Goal: Task Accomplishment & Management: Complete application form

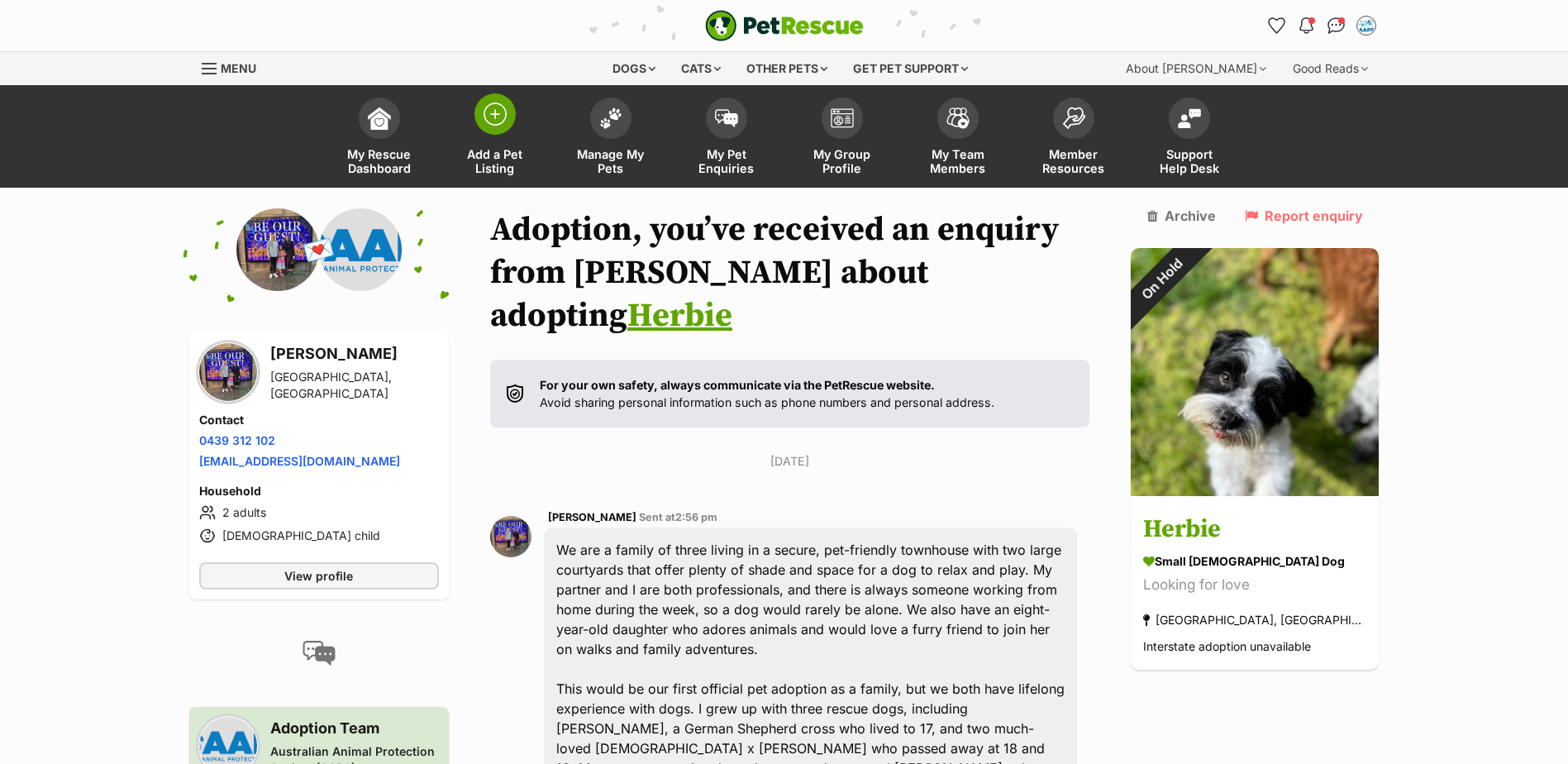
click at [498, 110] on img at bounding box center [495, 114] width 23 height 23
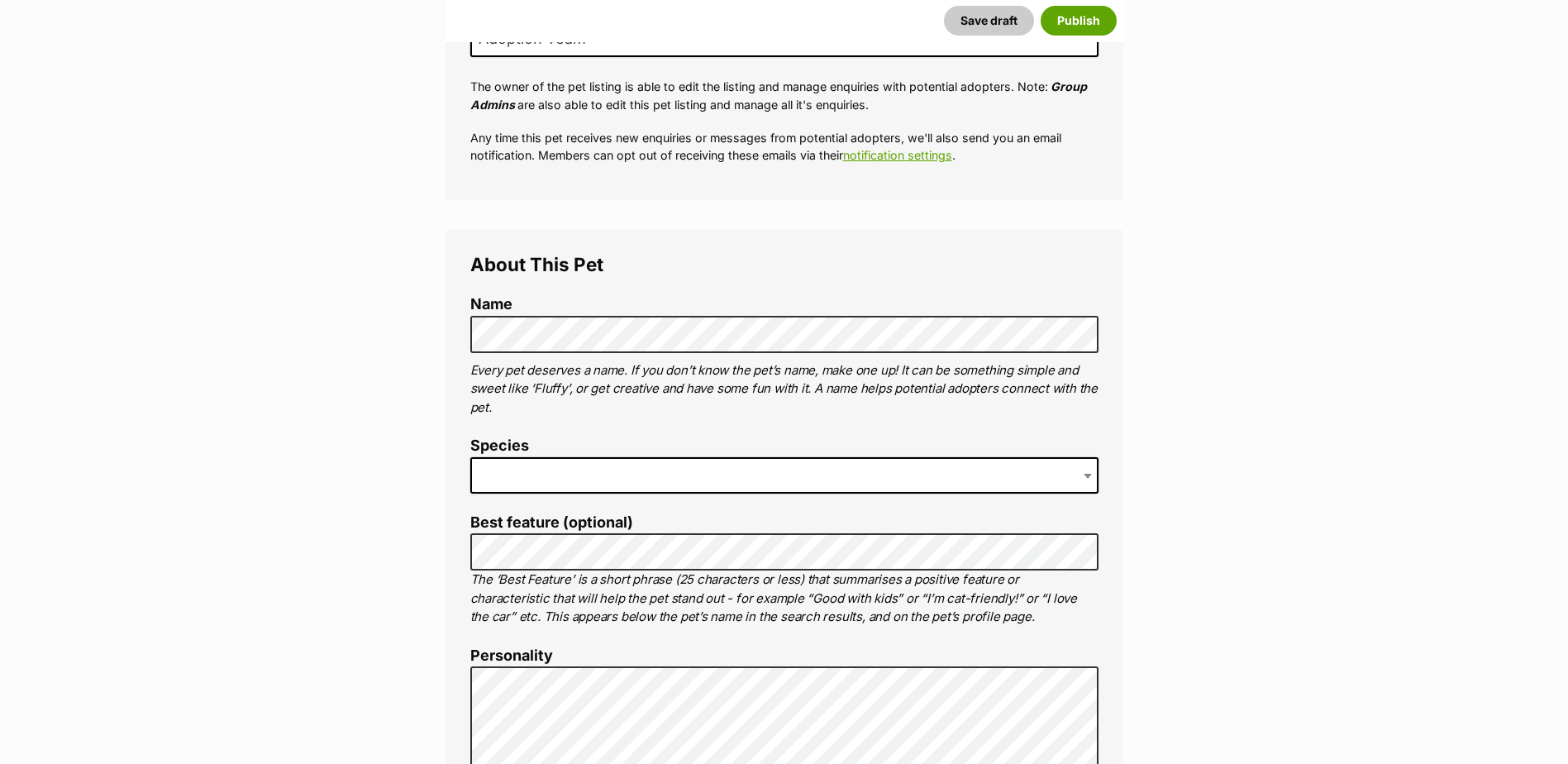
scroll to position [413, 0]
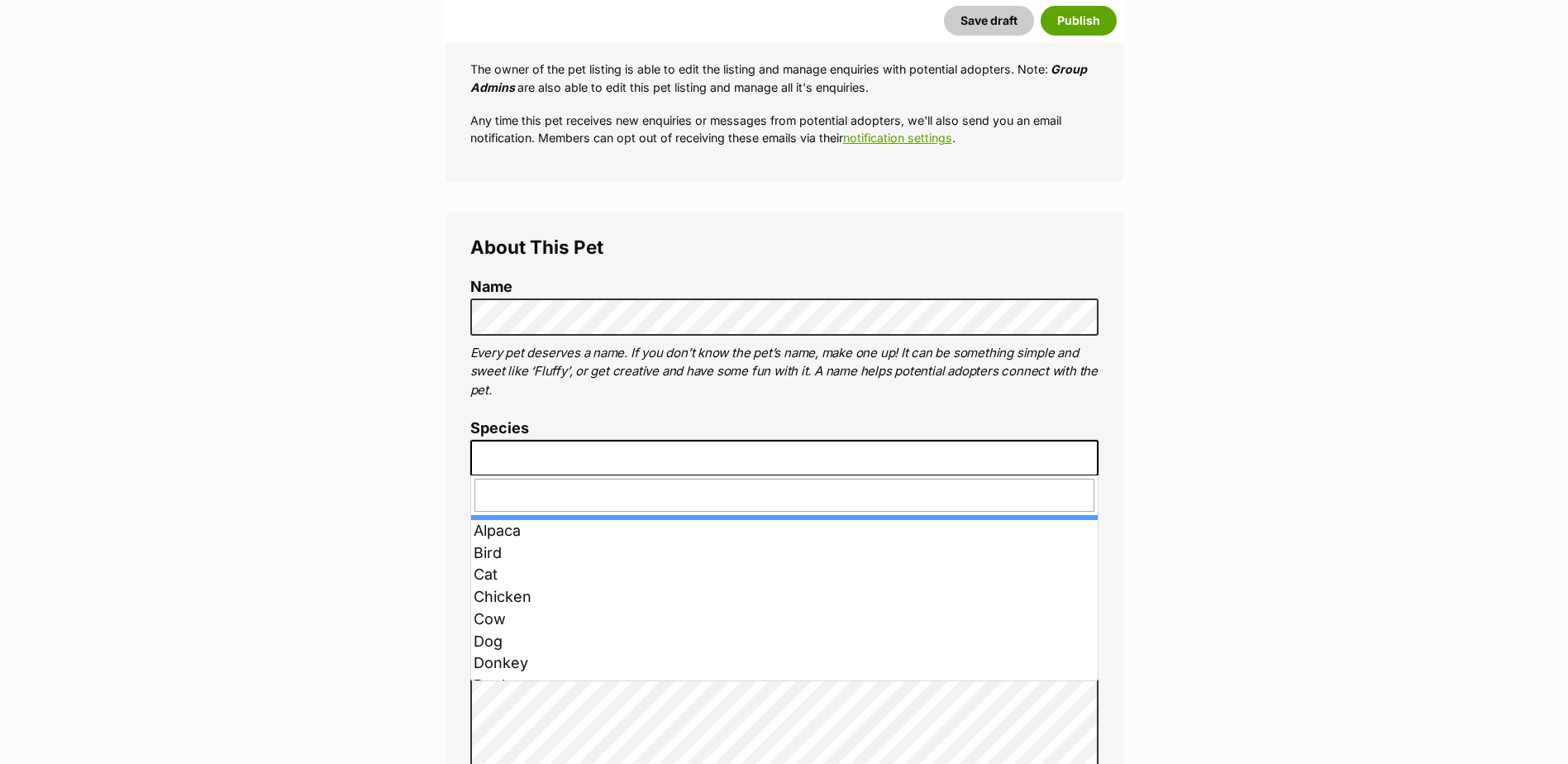
click at [501, 467] on span at bounding box center [784, 457] width 628 height 36
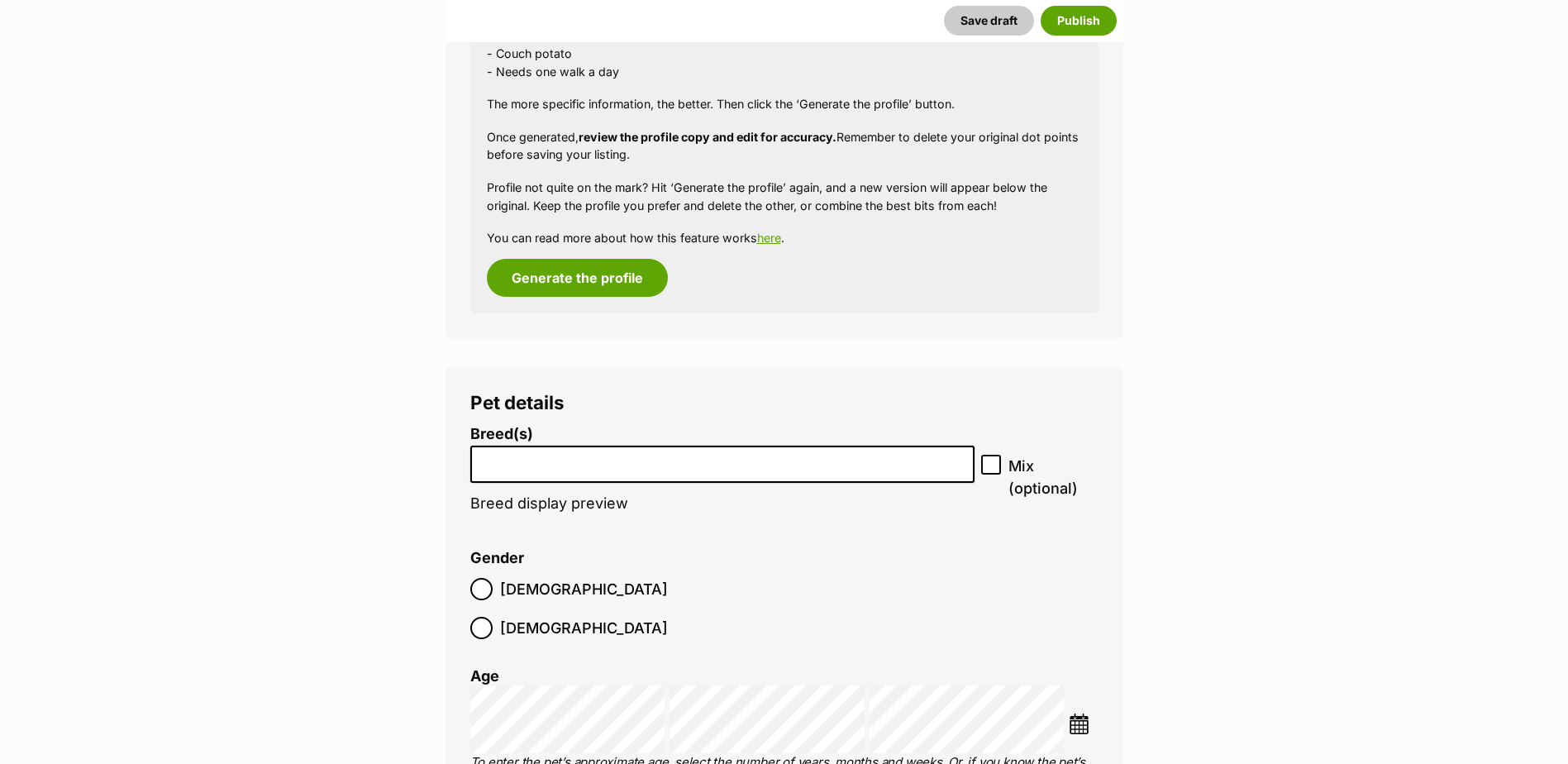
scroll to position [1690, 0]
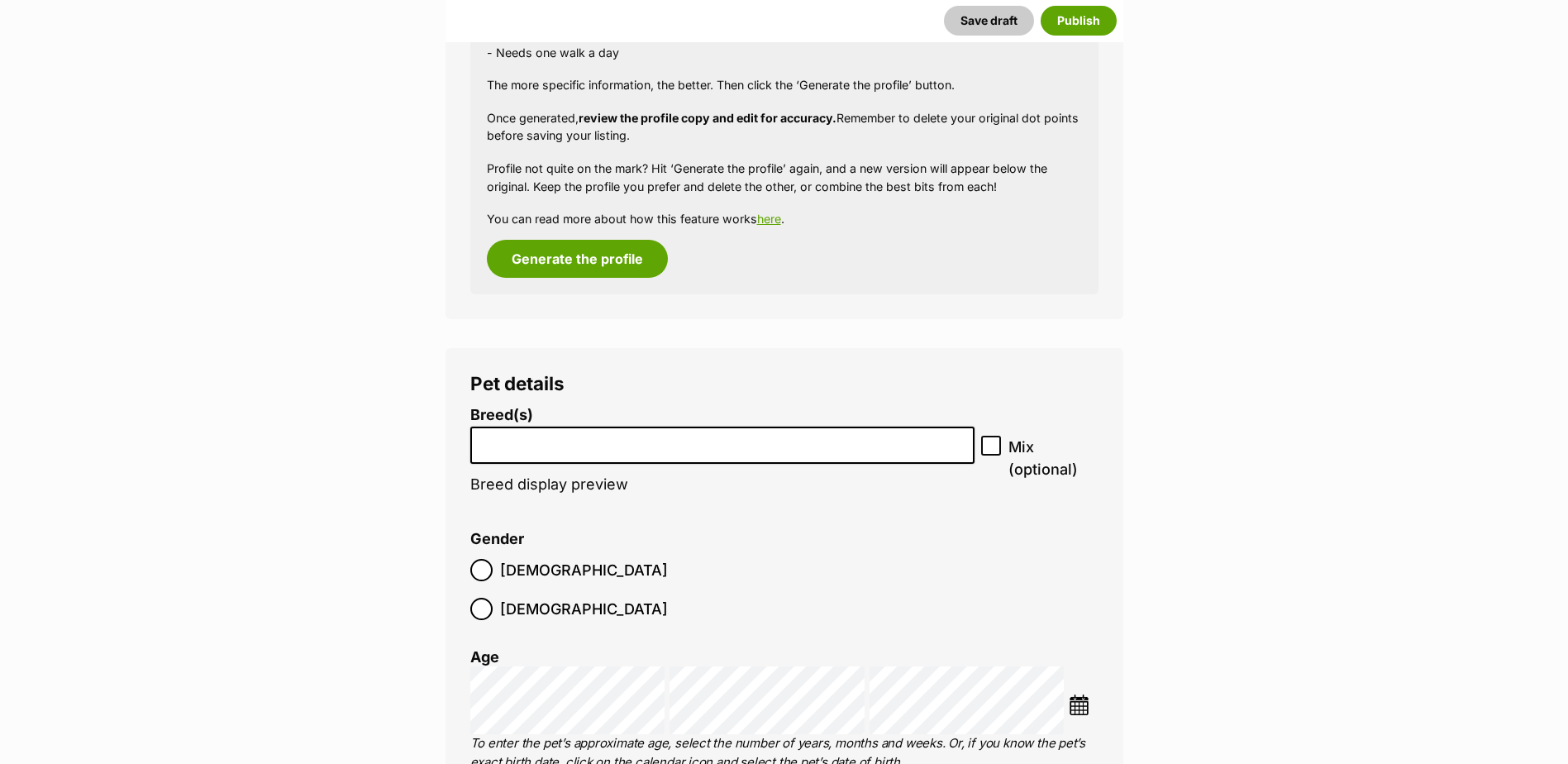
click at [552, 452] on li at bounding box center [722, 445] width 494 height 34
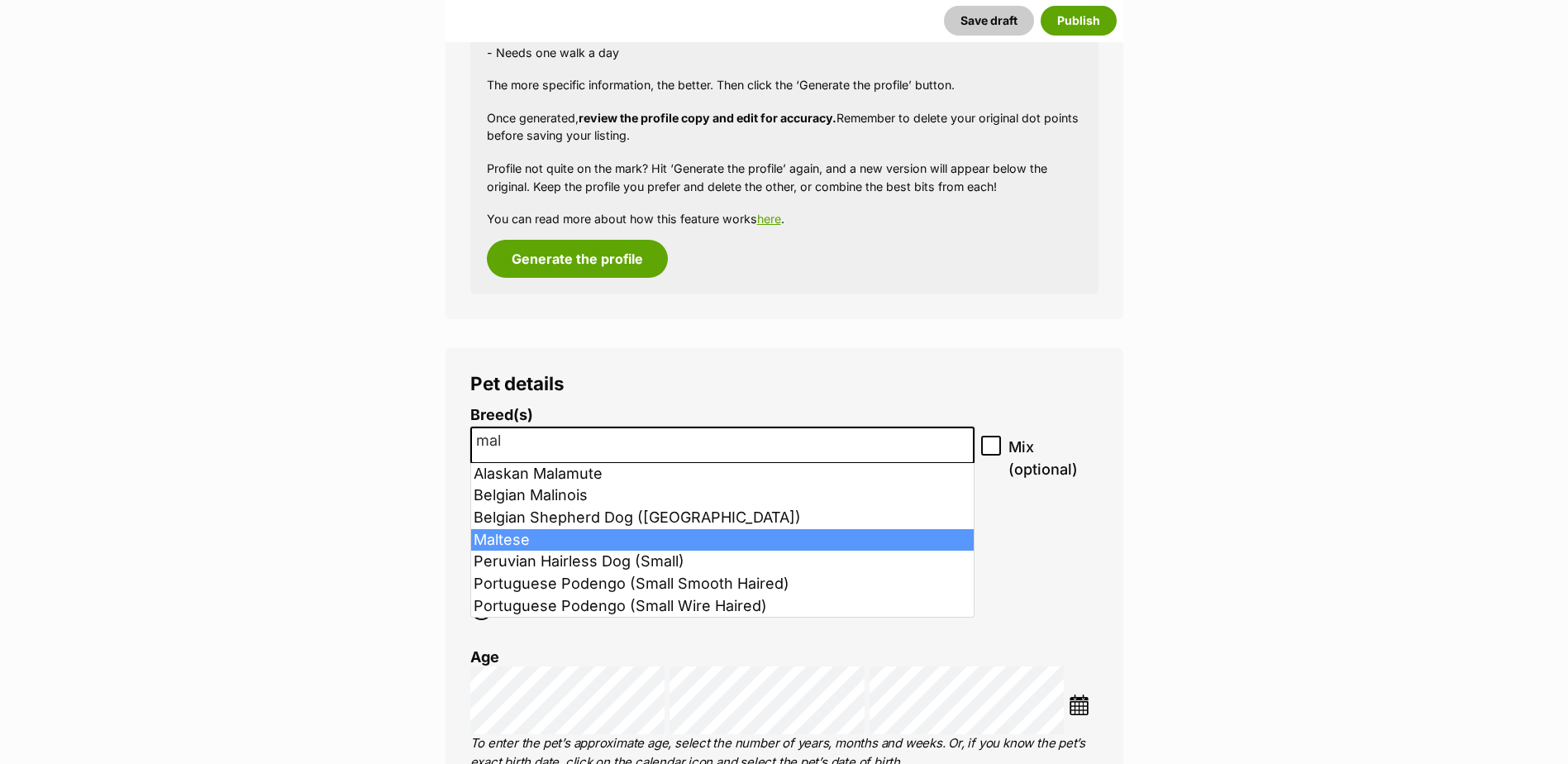
type input "mal"
select select "138"
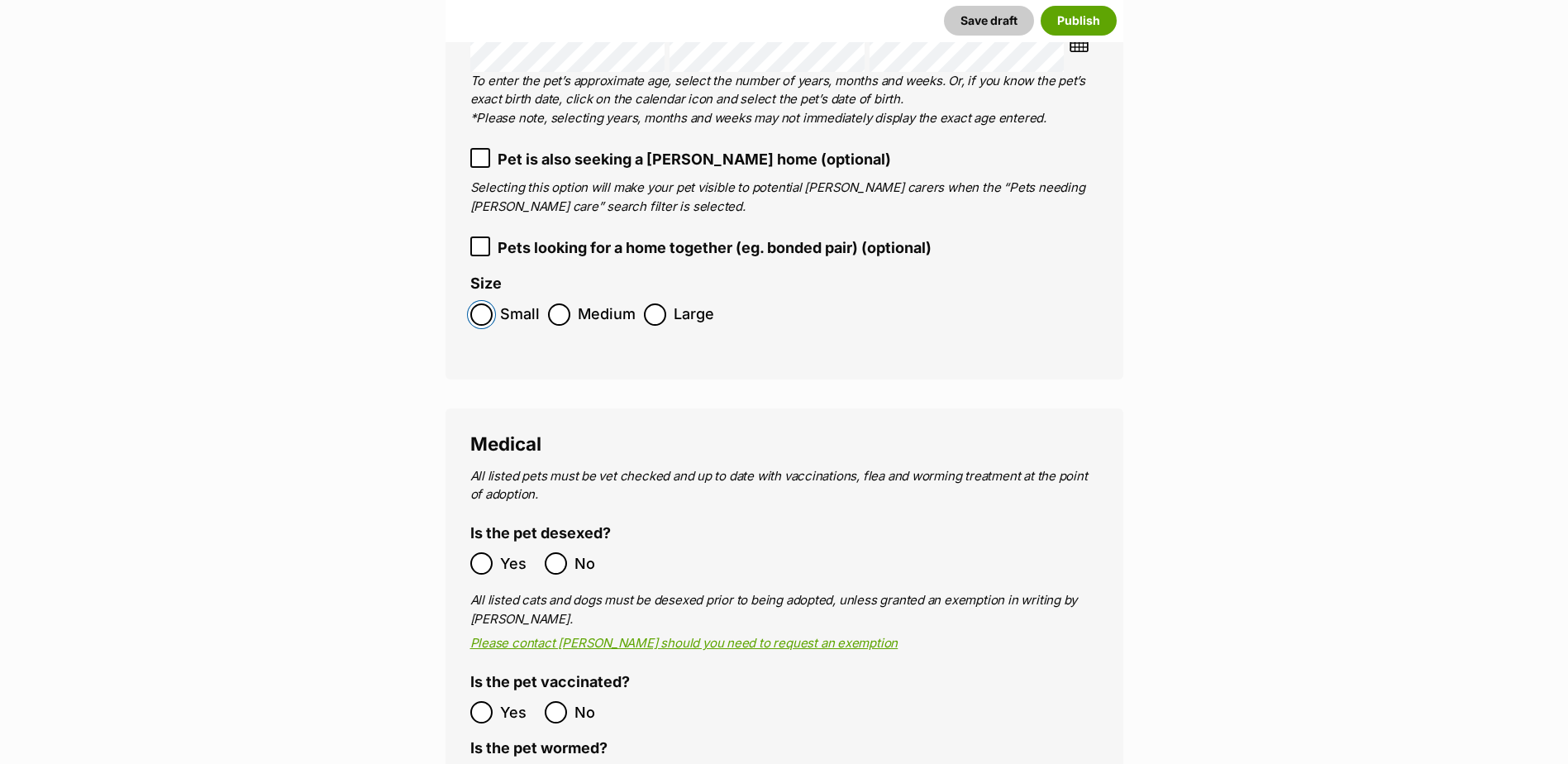
scroll to position [2517, 0]
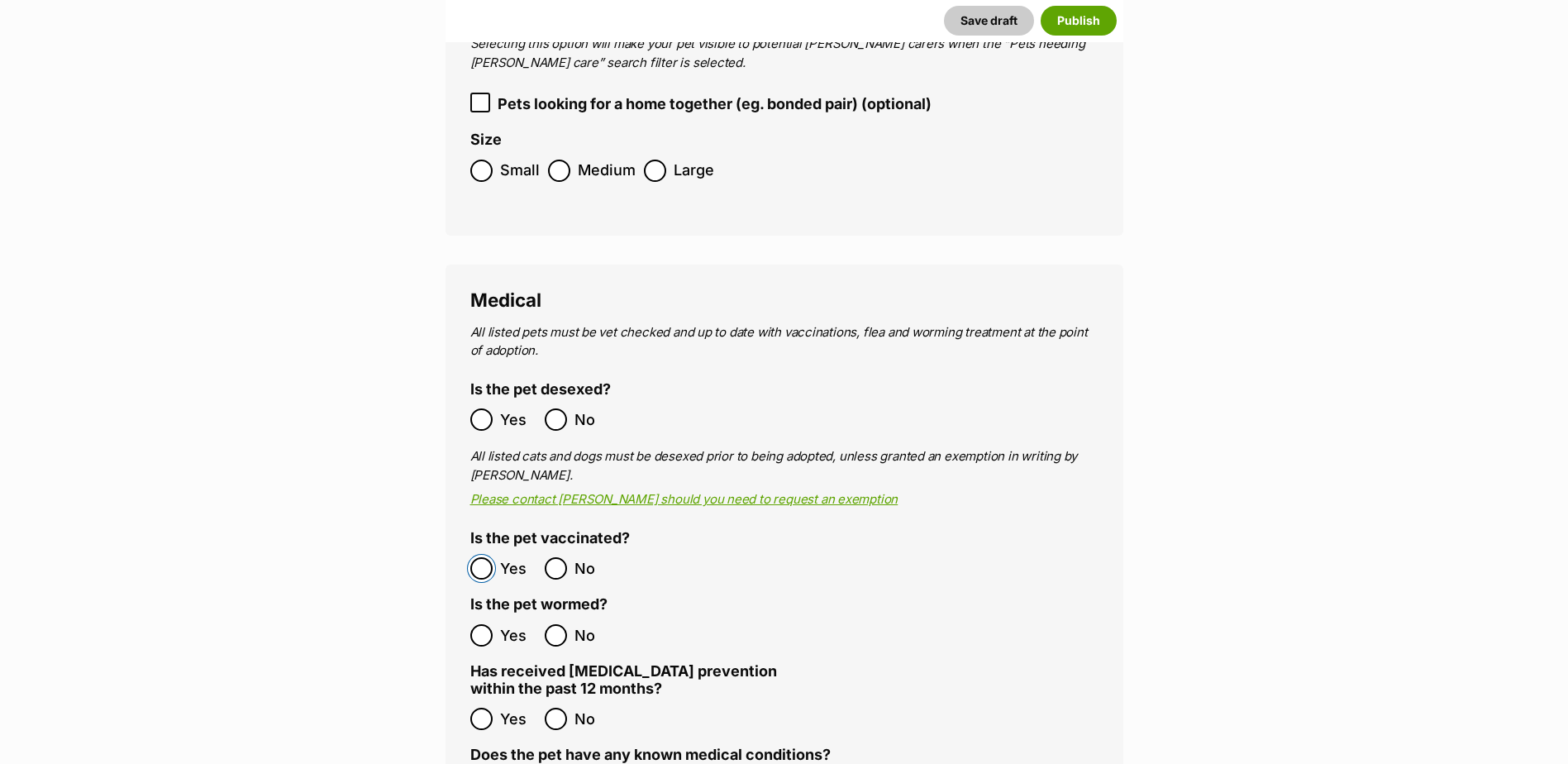
click at [488, 549] on ol "Yes No" at bounding box center [628, 568] width 314 height 39
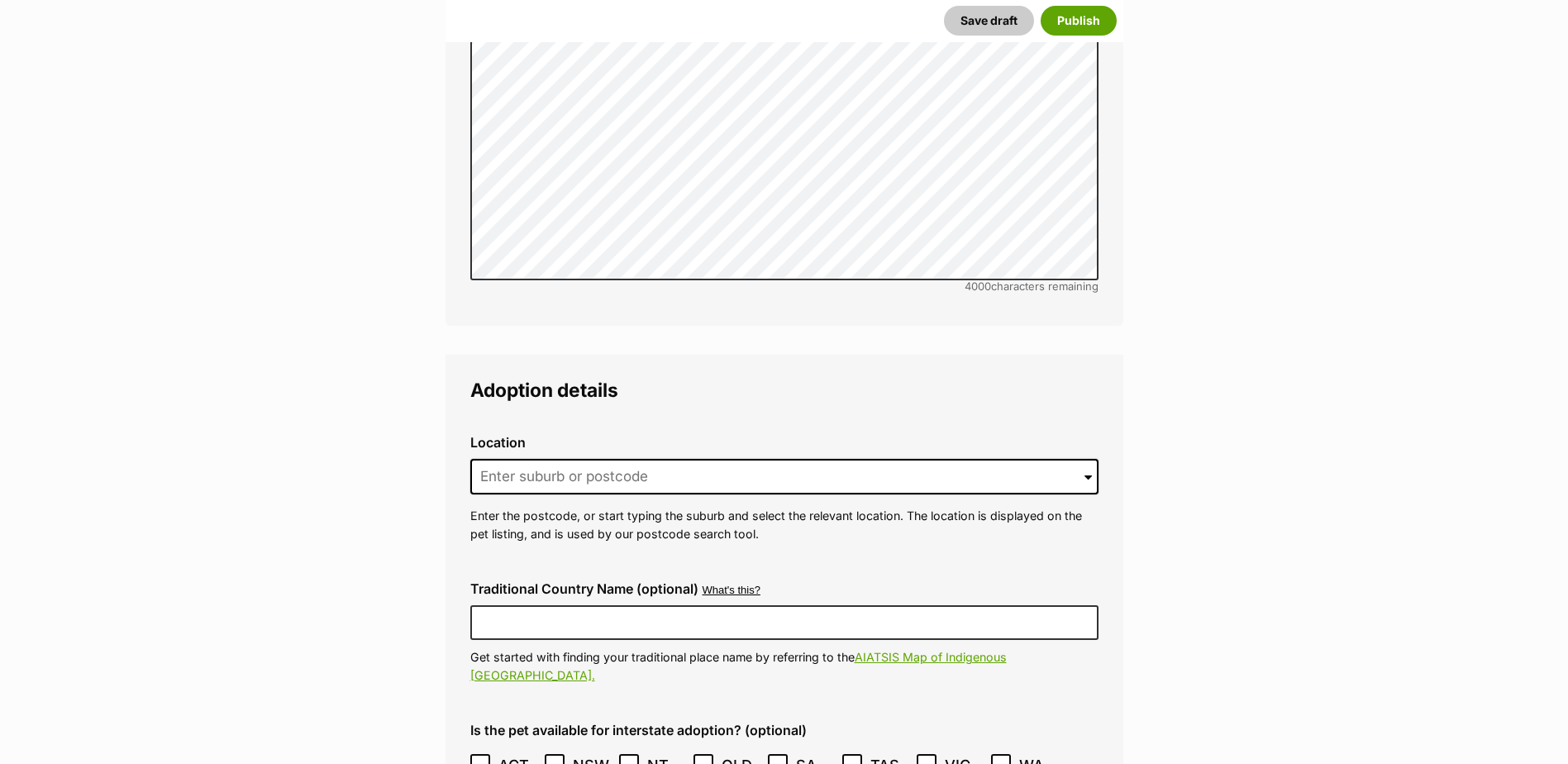
scroll to position [3592, 0]
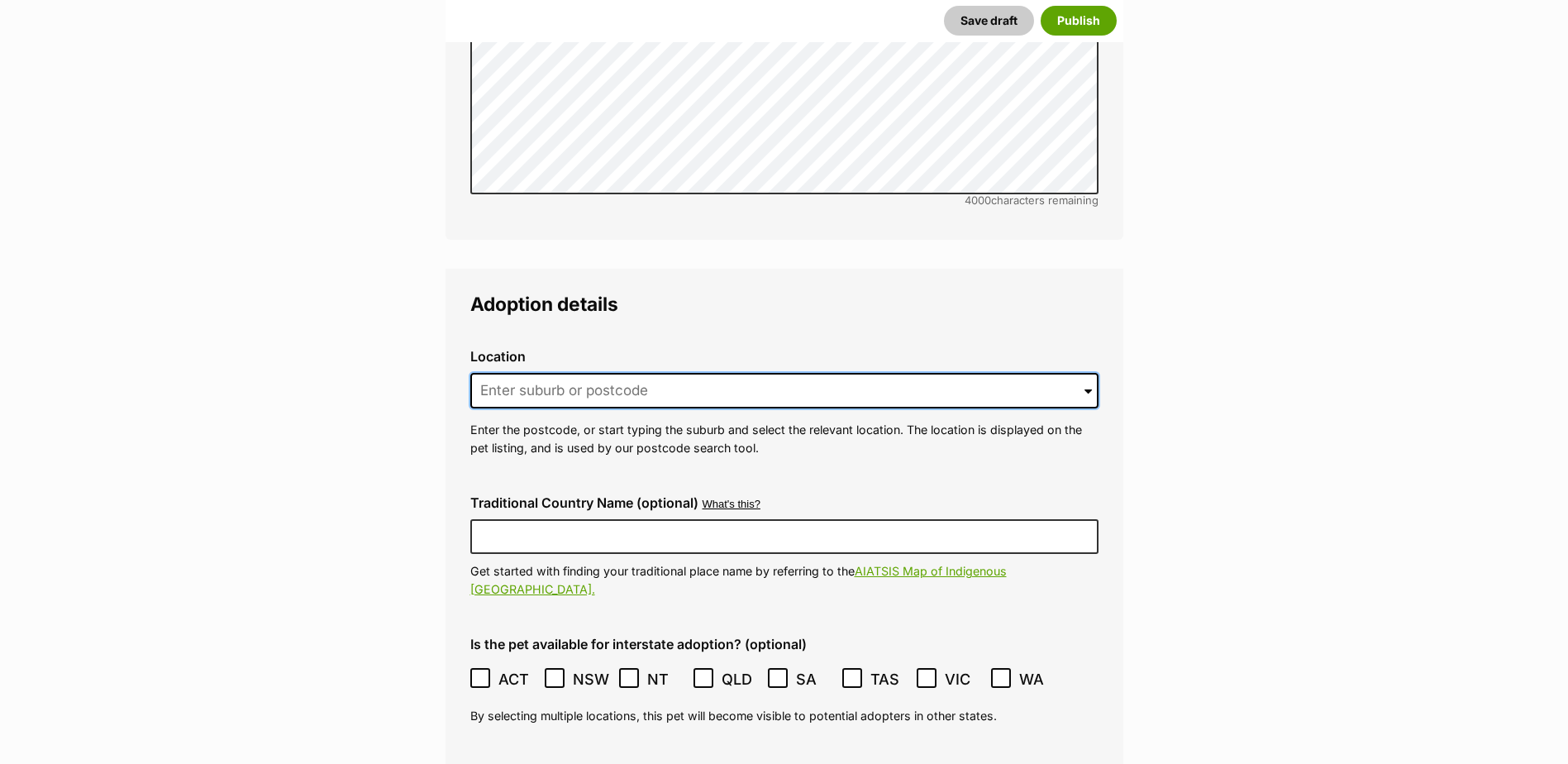
click at [508, 373] on input at bounding box center [784, 391] width 628 height 36
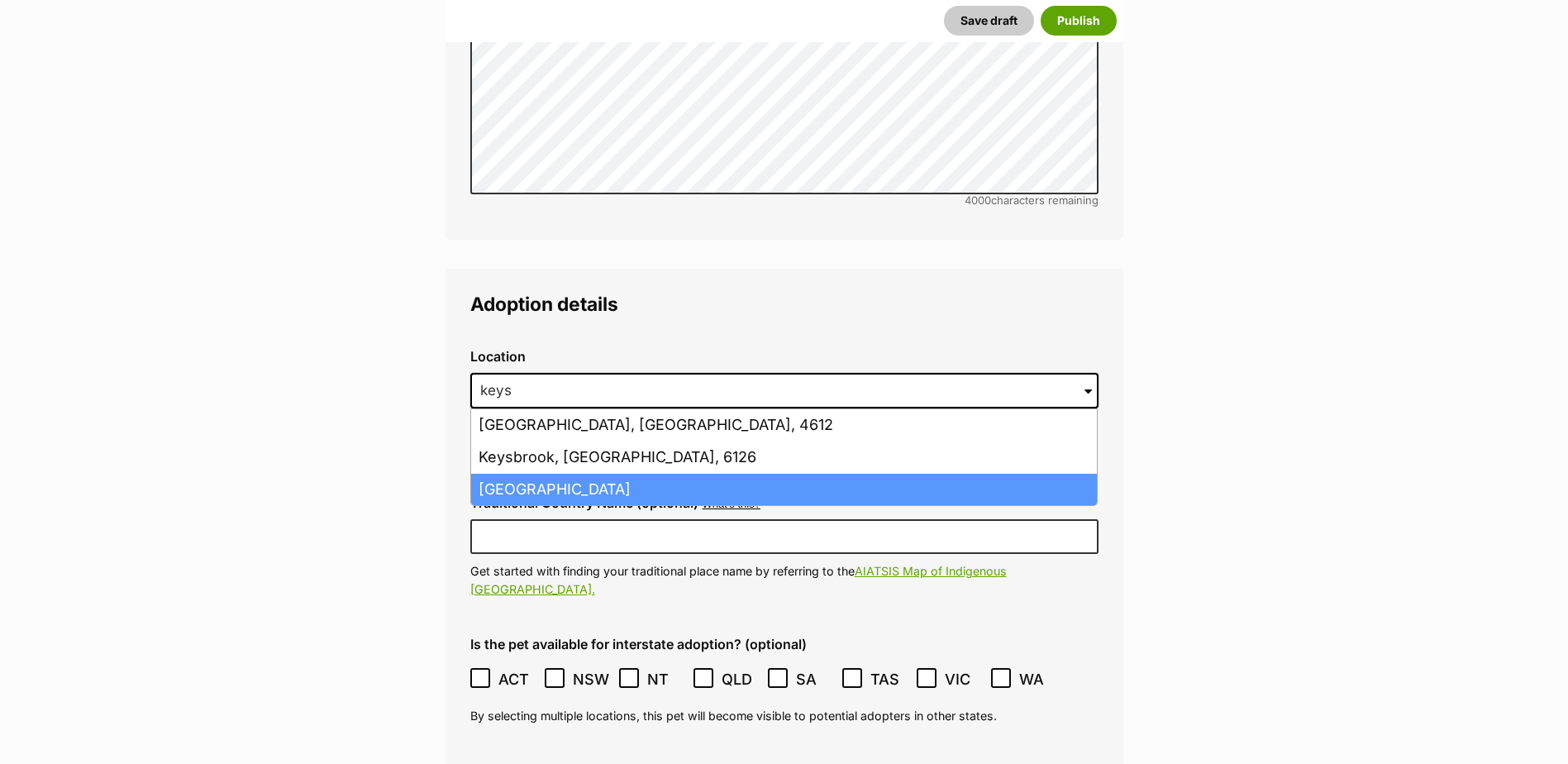
click at [511, 473] on li "Keysborough, Victoria, 3173" at bounding box center [784, 489] width 626 height 32
type input "Keysborough, Victoria, 3173"
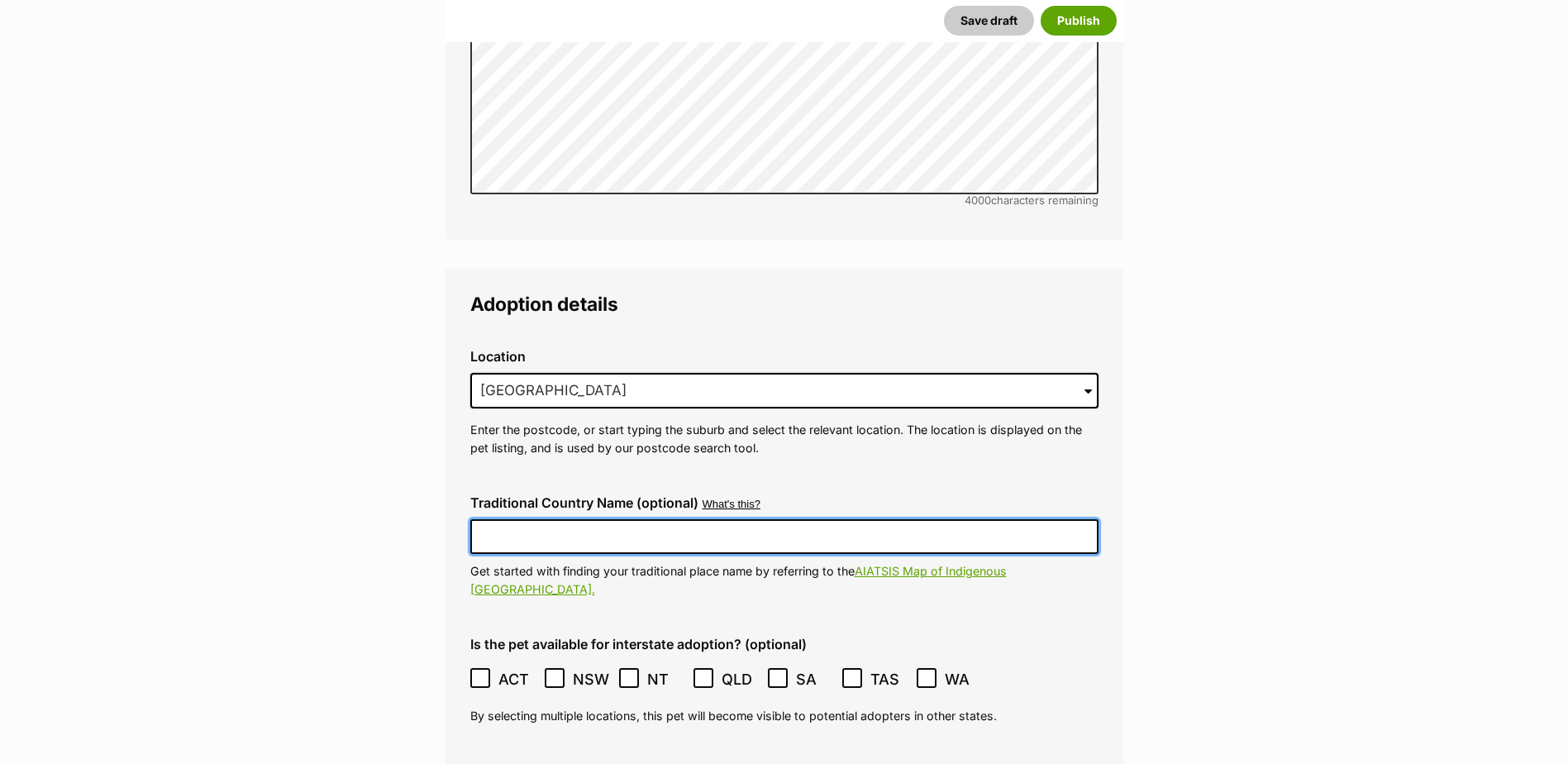
click at [531, 519] on input "Traditional Country Name (optional)" at bounding box center [784, 536] width 628 height 35
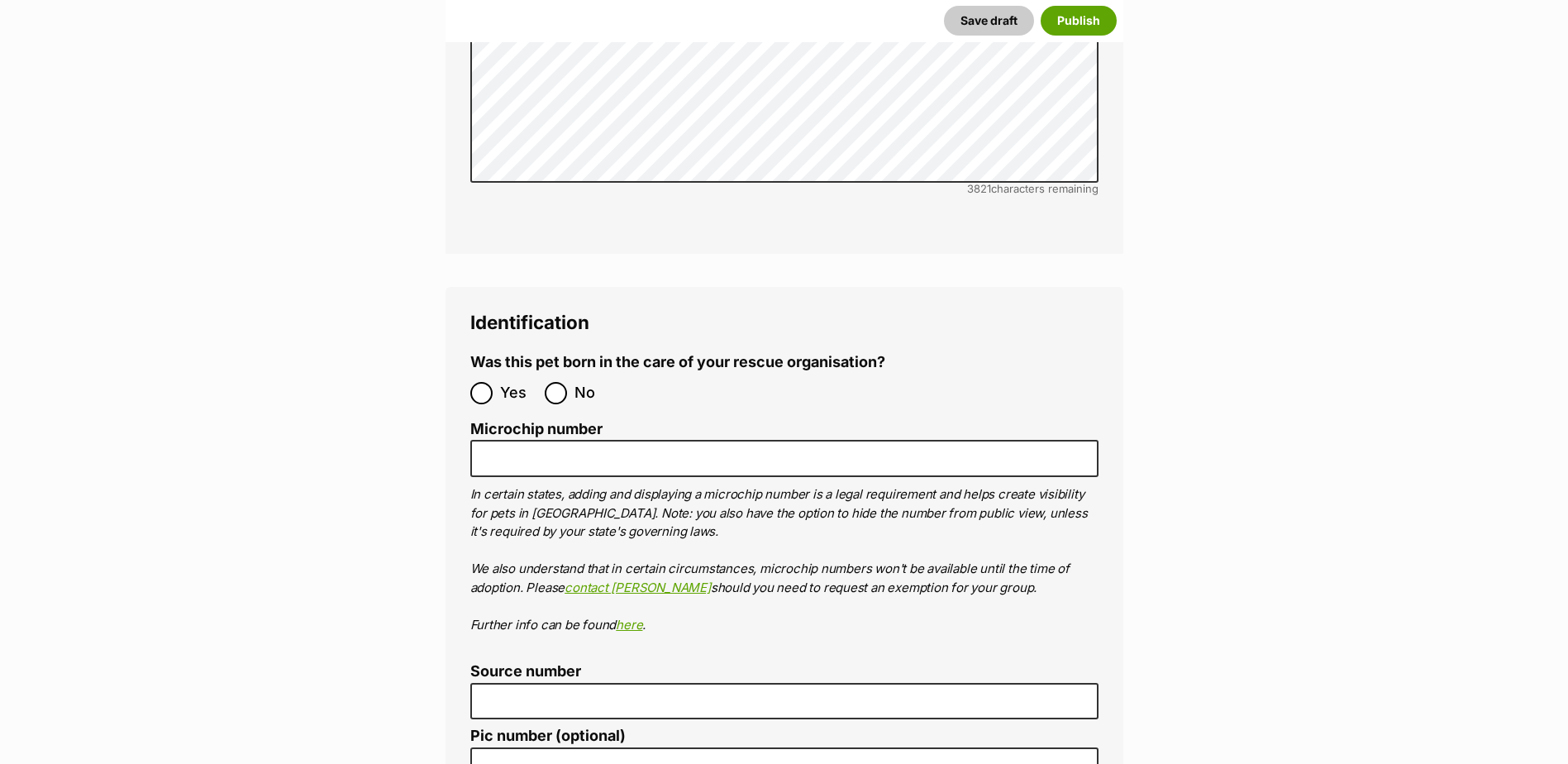
scroll to position [5163, 0]
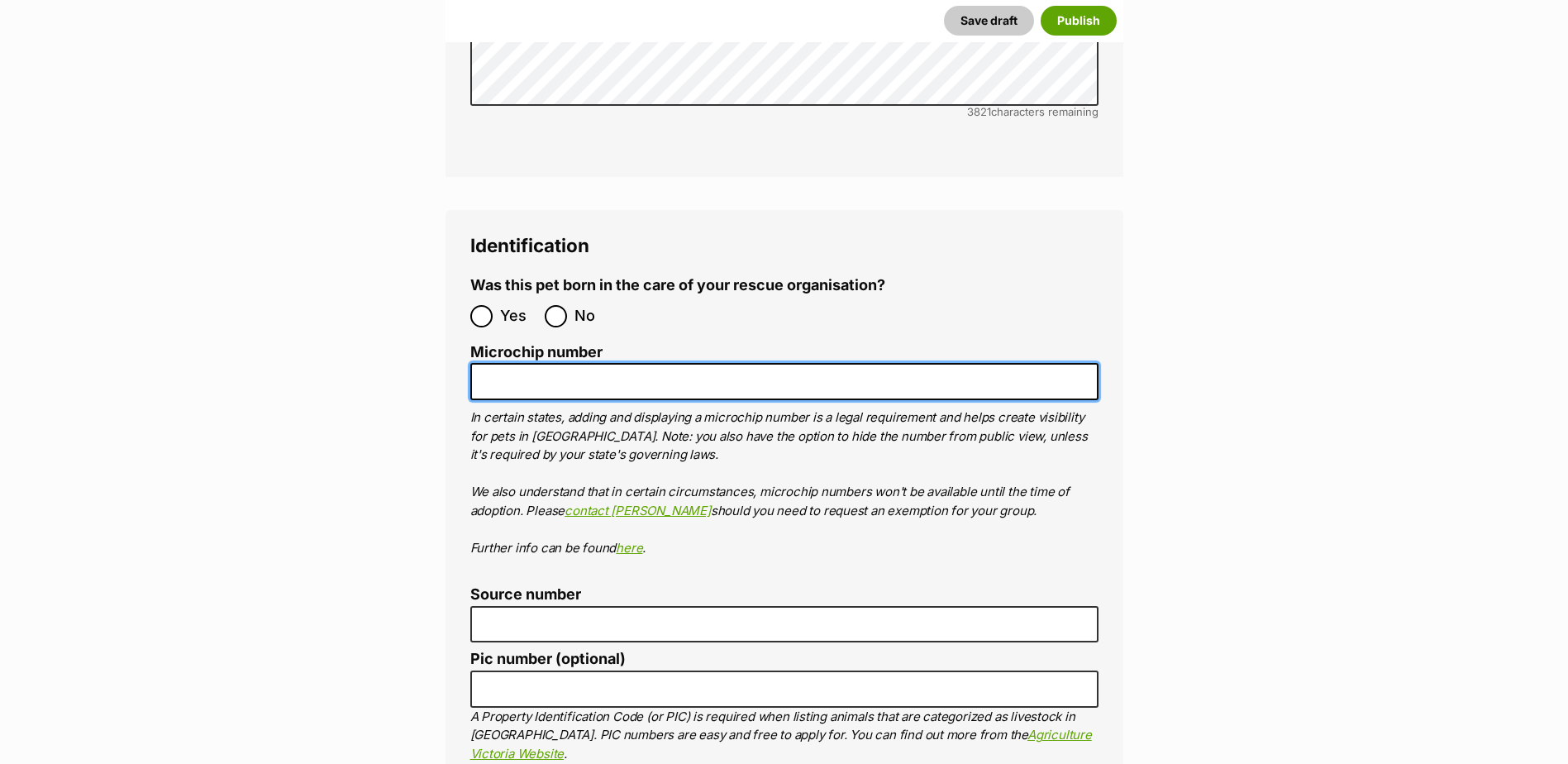
click at [519, 363] on input "Microchip number" at bounding box center [784, 381] width 628 height 37
paste input "956000018895777"
type input "956000018895777"
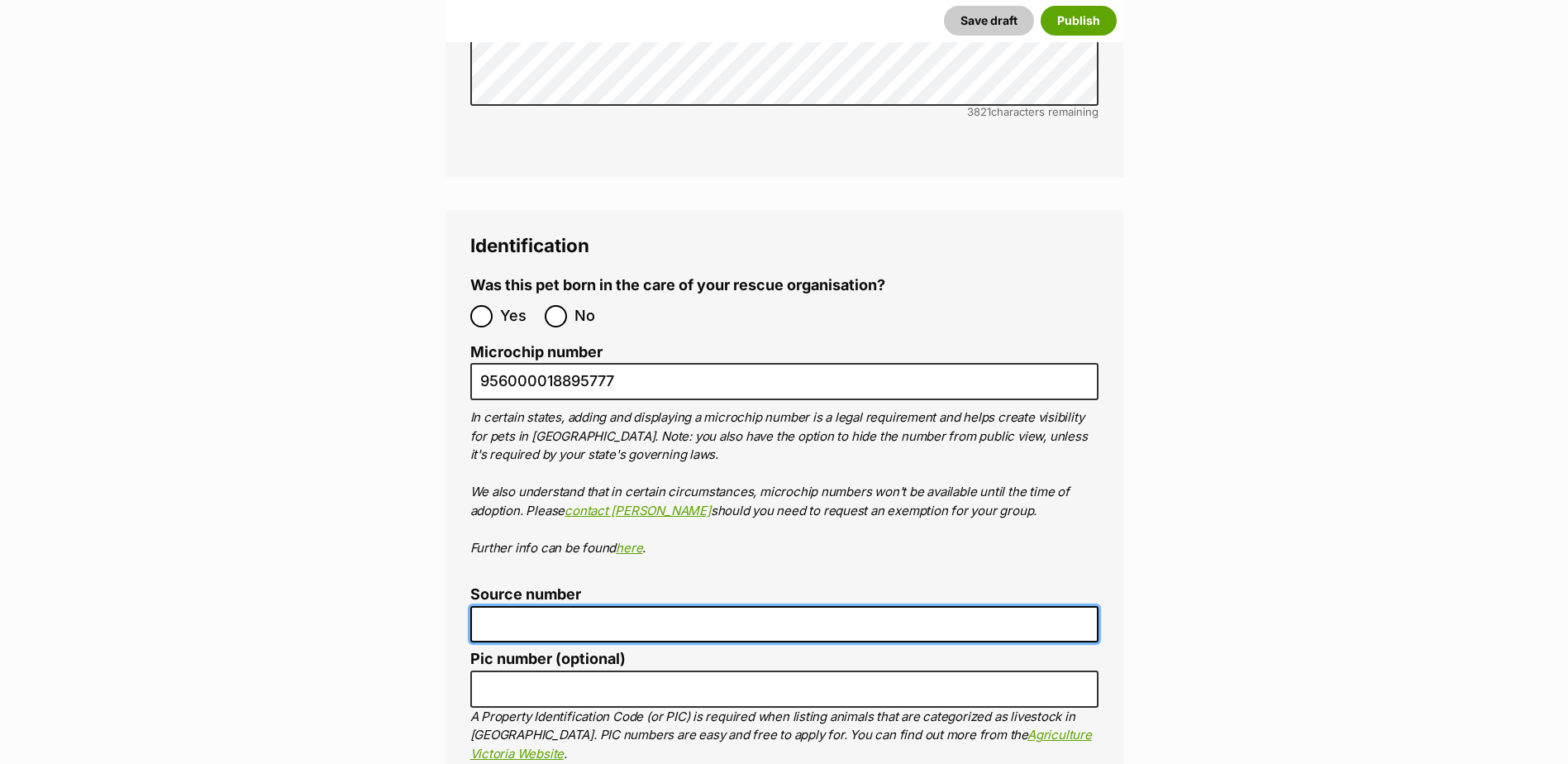
click at [490, 606] on input "Source number" at bounding box center [784, 625] width 628 height 37
paste input "Br100702"
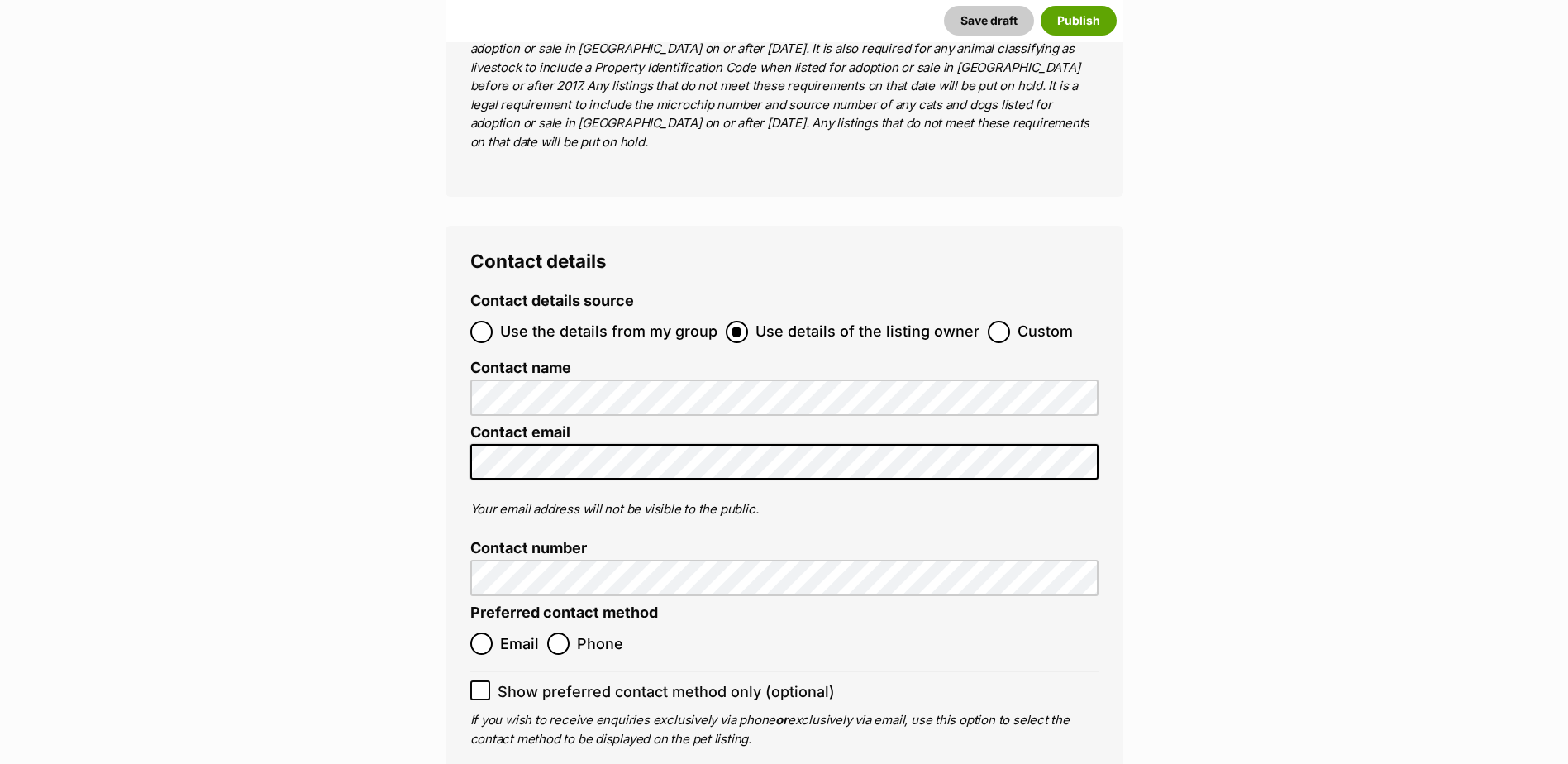
scroll to position [6072, 0]
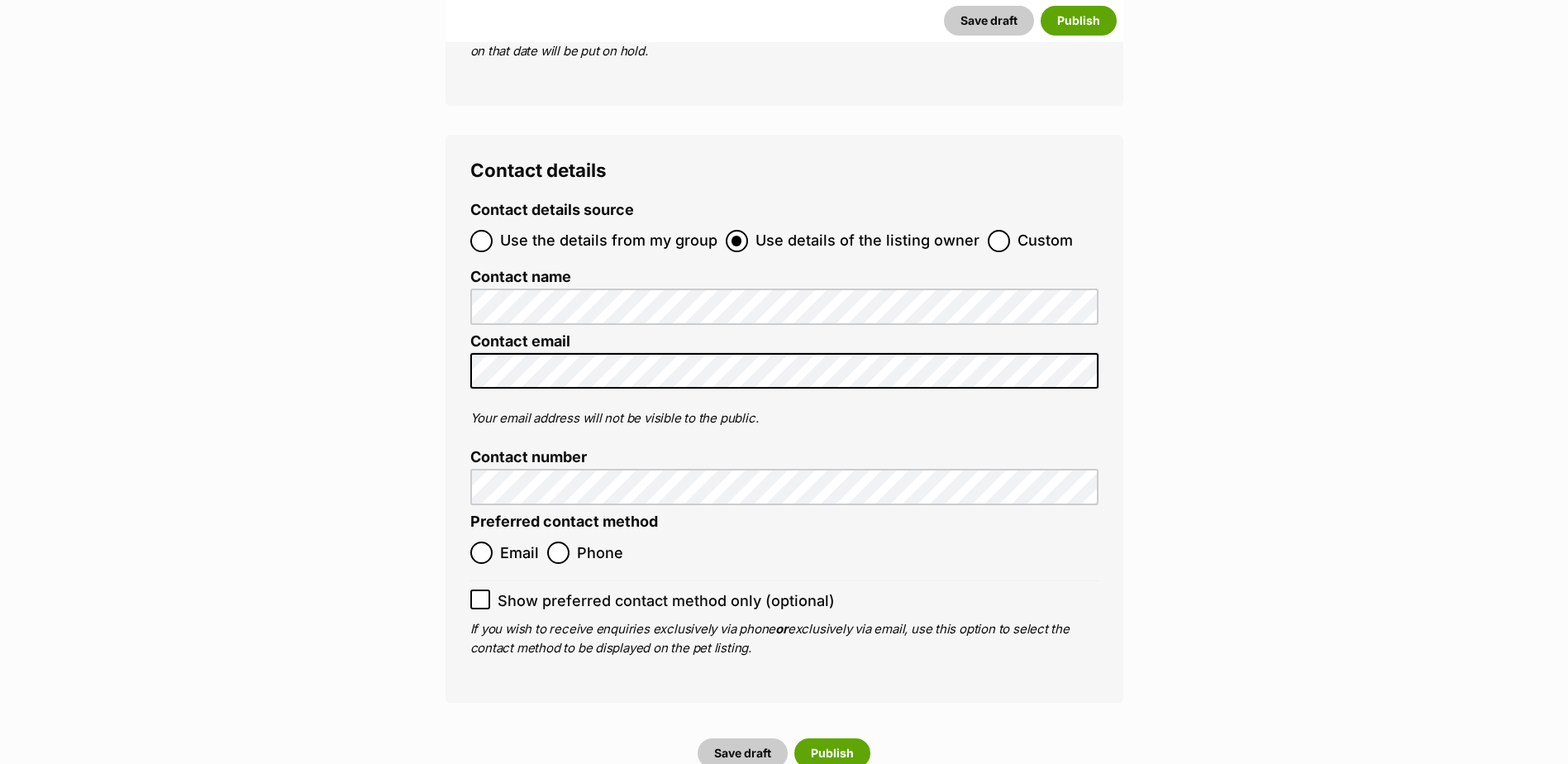
type input "Br100702"
click at [495, 542] on label "Email" at bounding box center [504, 552] width 68 height 22
click at [493, 542] on input "Email" at bounding box center [481, 552] width 22 height 22
radio input "true"
click at [832, 738] on button "Publish" at bounding box center [832, 753] width 76 height 30
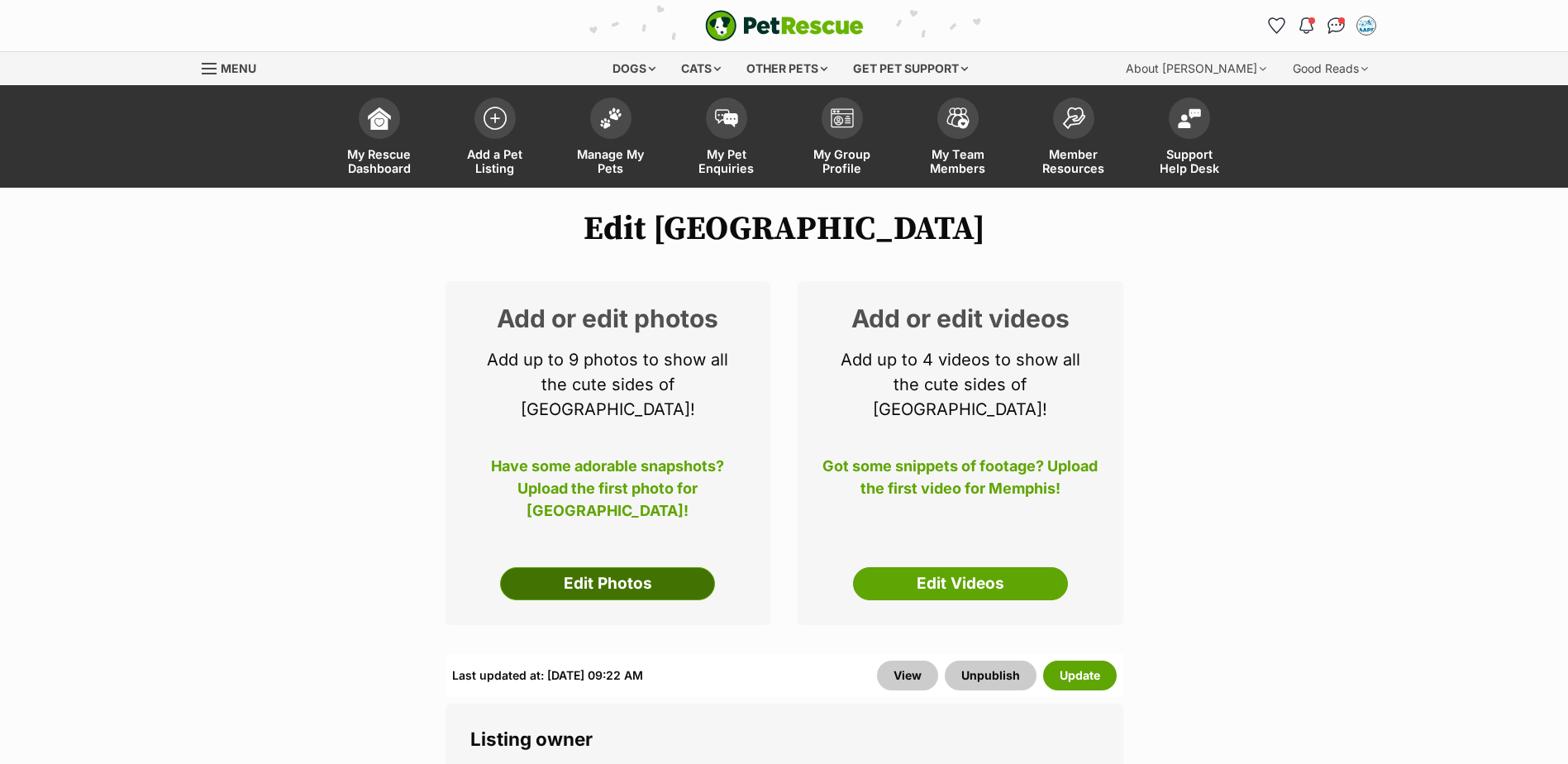
click at [610, 567] on link "Edit Photos" at bounding box center [607, 583] width 215 height 33
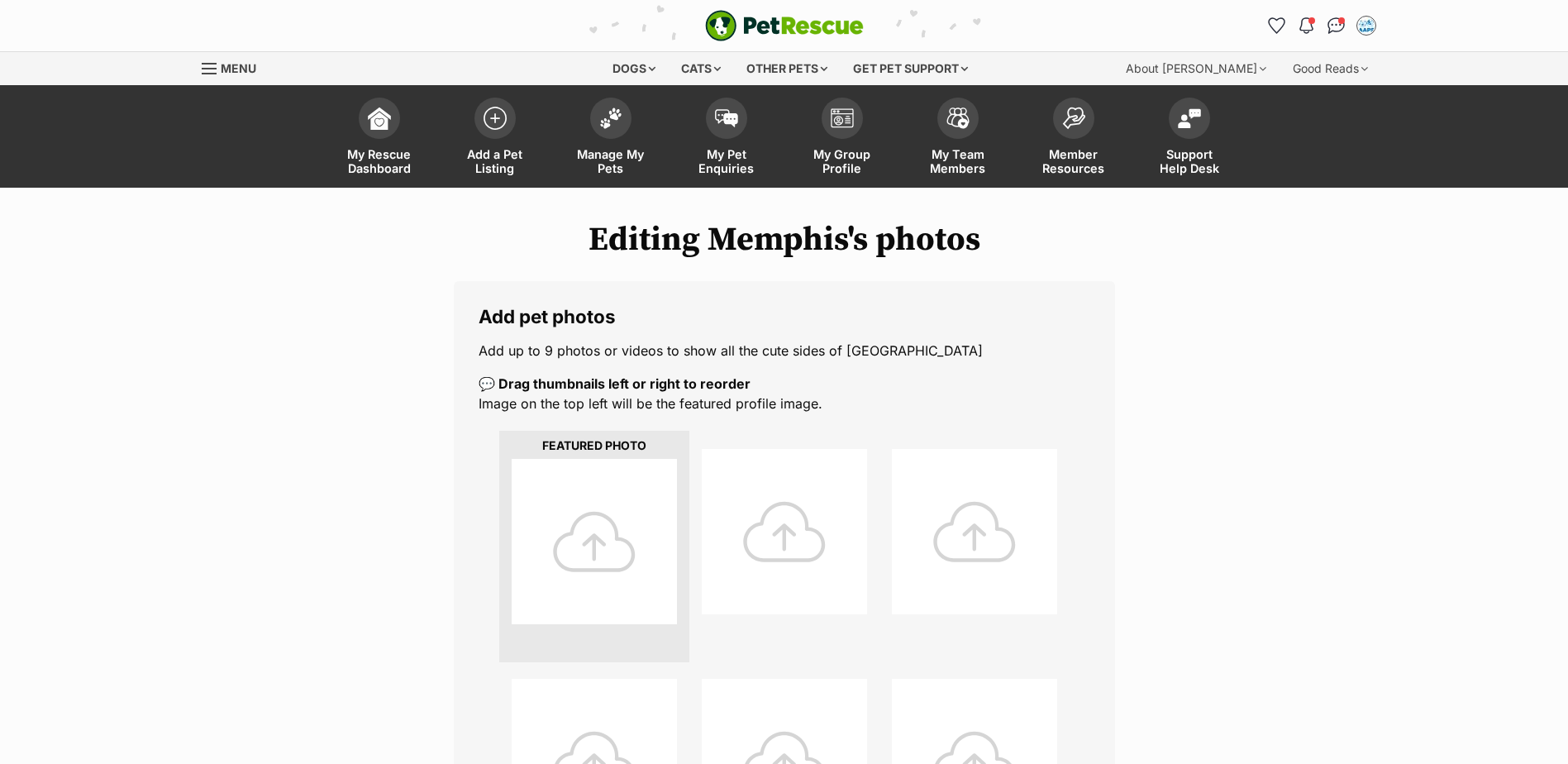
click at [594, 548] on div at bounding box center [594, 542] width 166 height 166
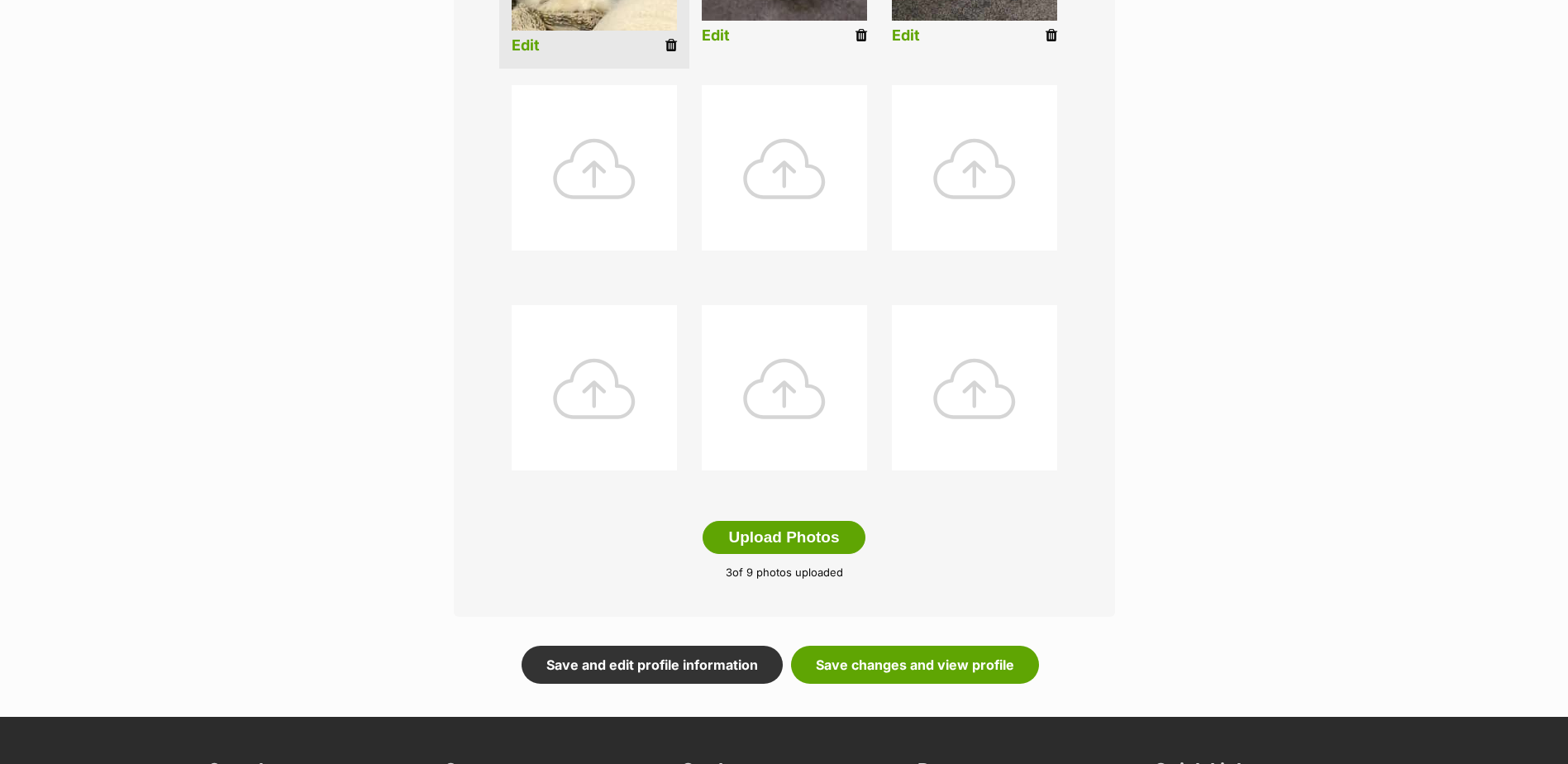
scroll to position [744, 0]
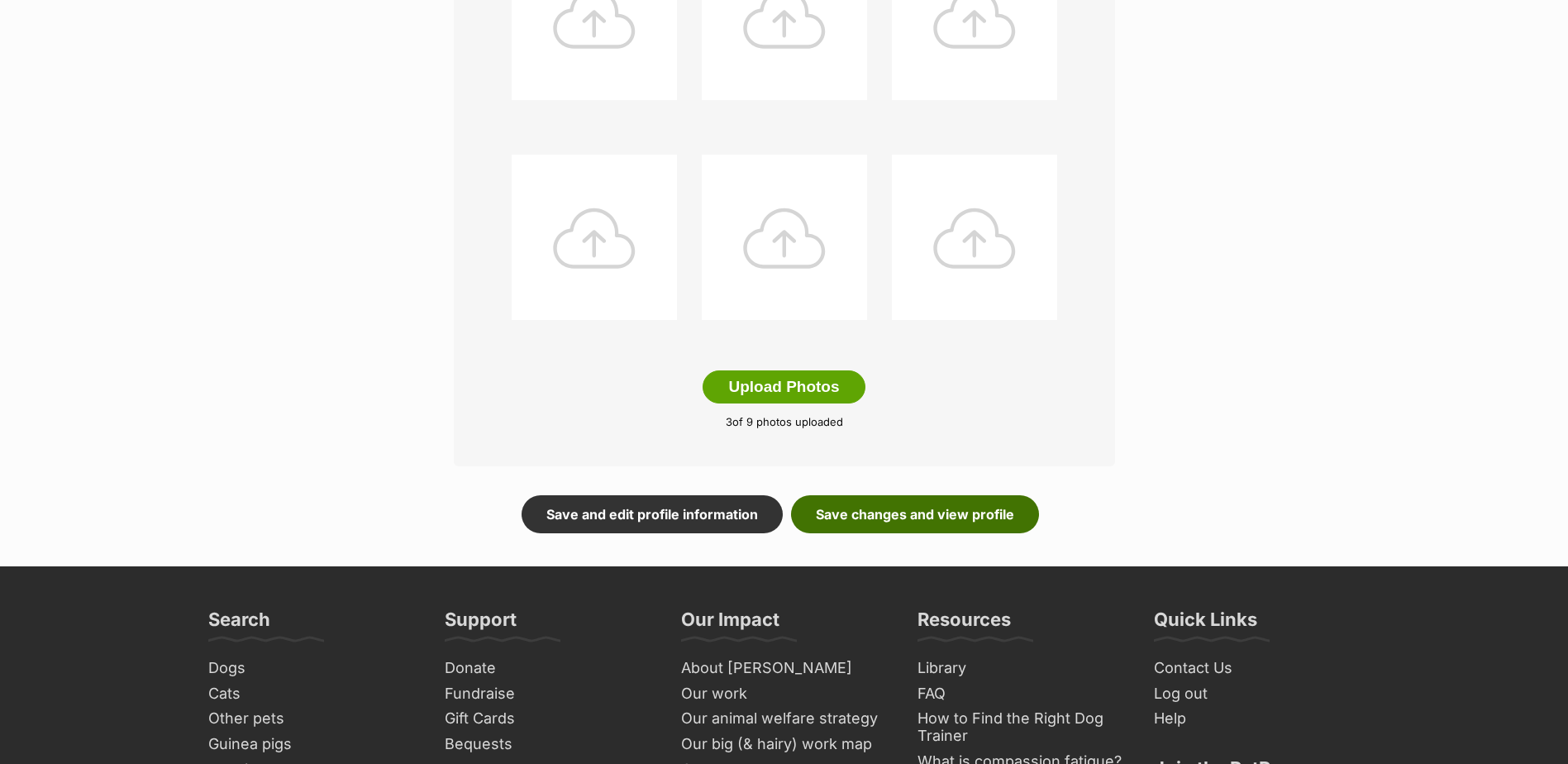
click at [934, 511] on link "Save changes and view profile" at bounding box center [916, 514] width 248 height 38
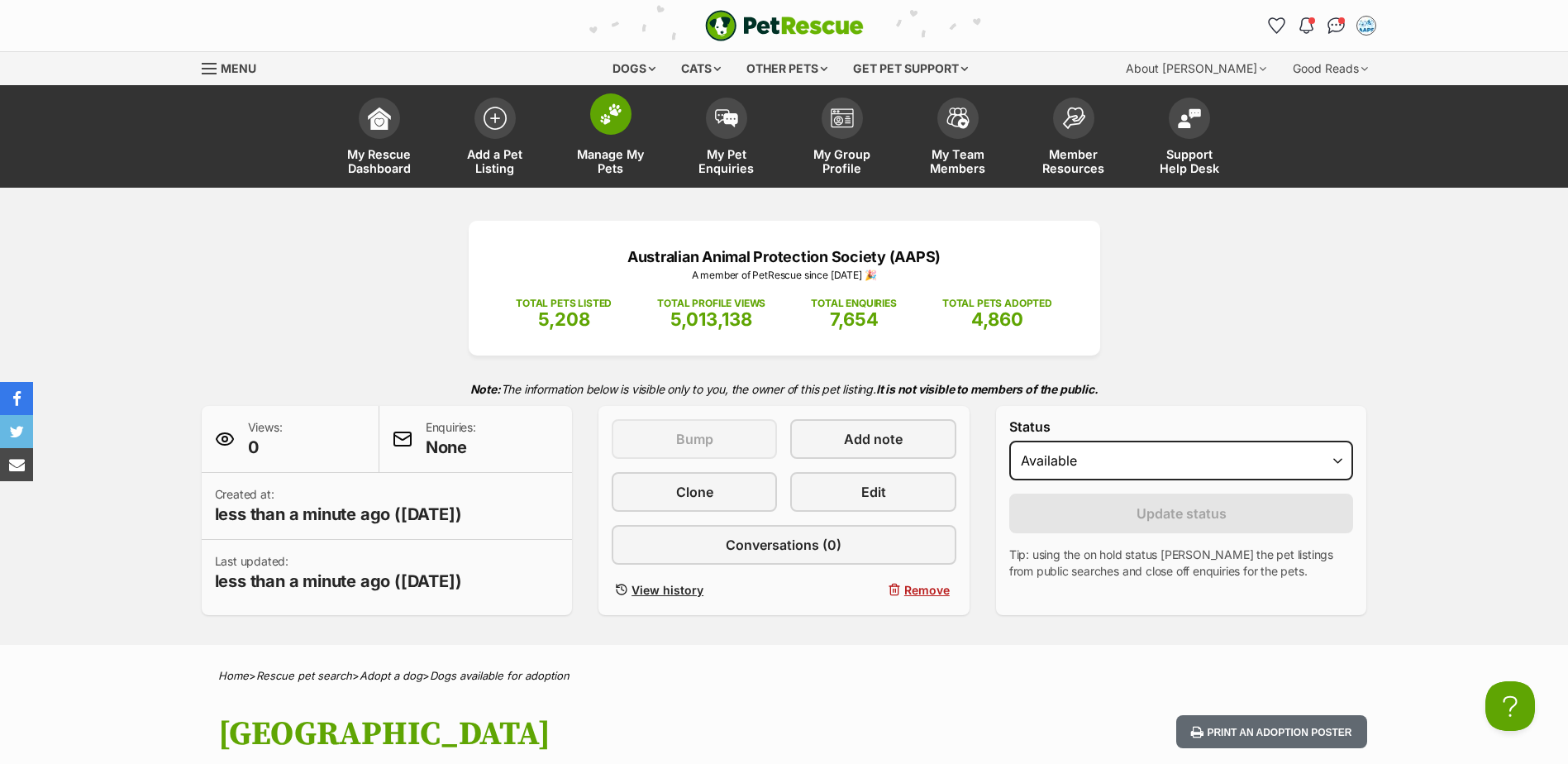
click at [614, 129] on span at bounding box center [611, 113] width 42 height 42
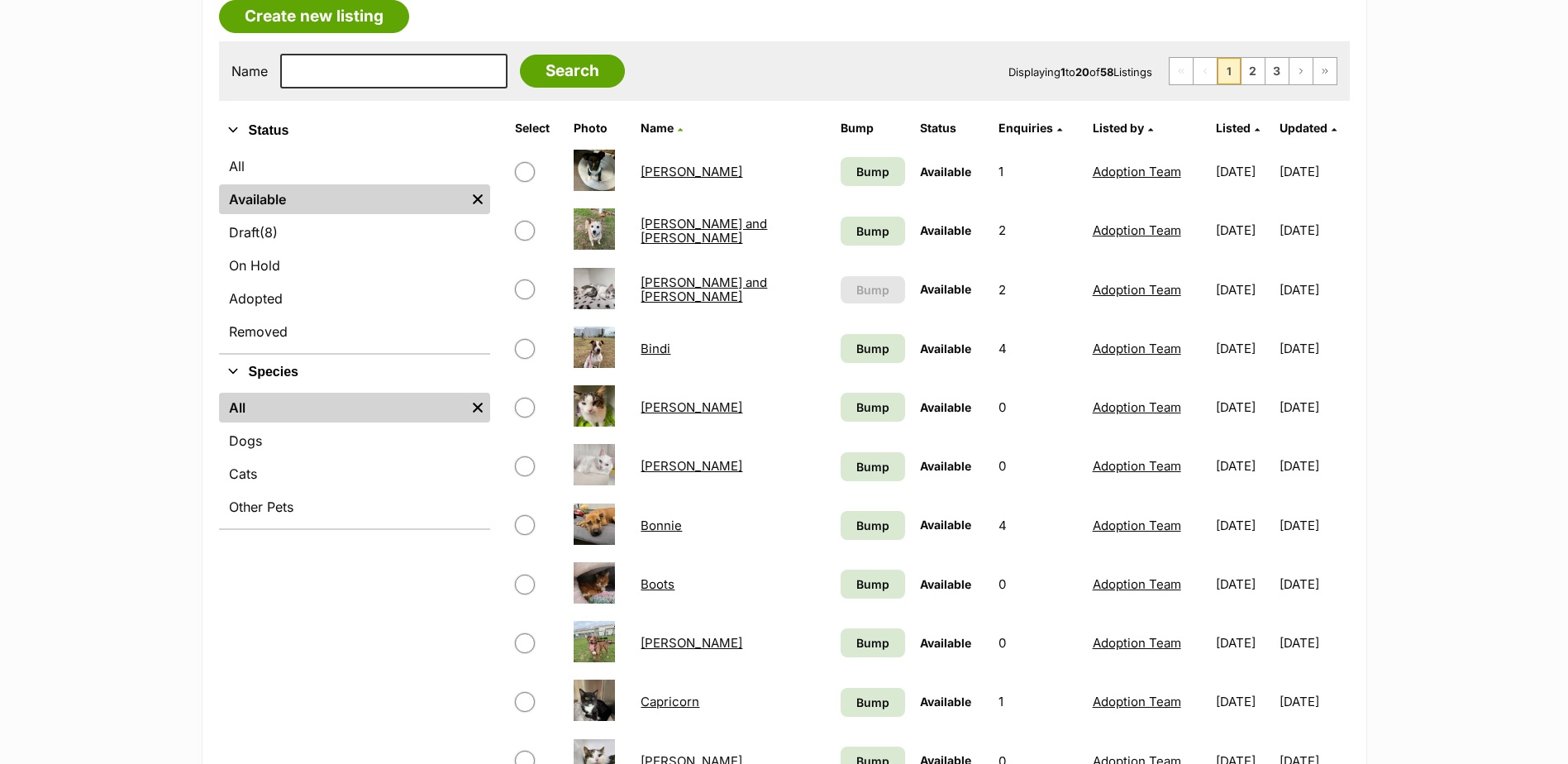
scroll to position [248, 0]
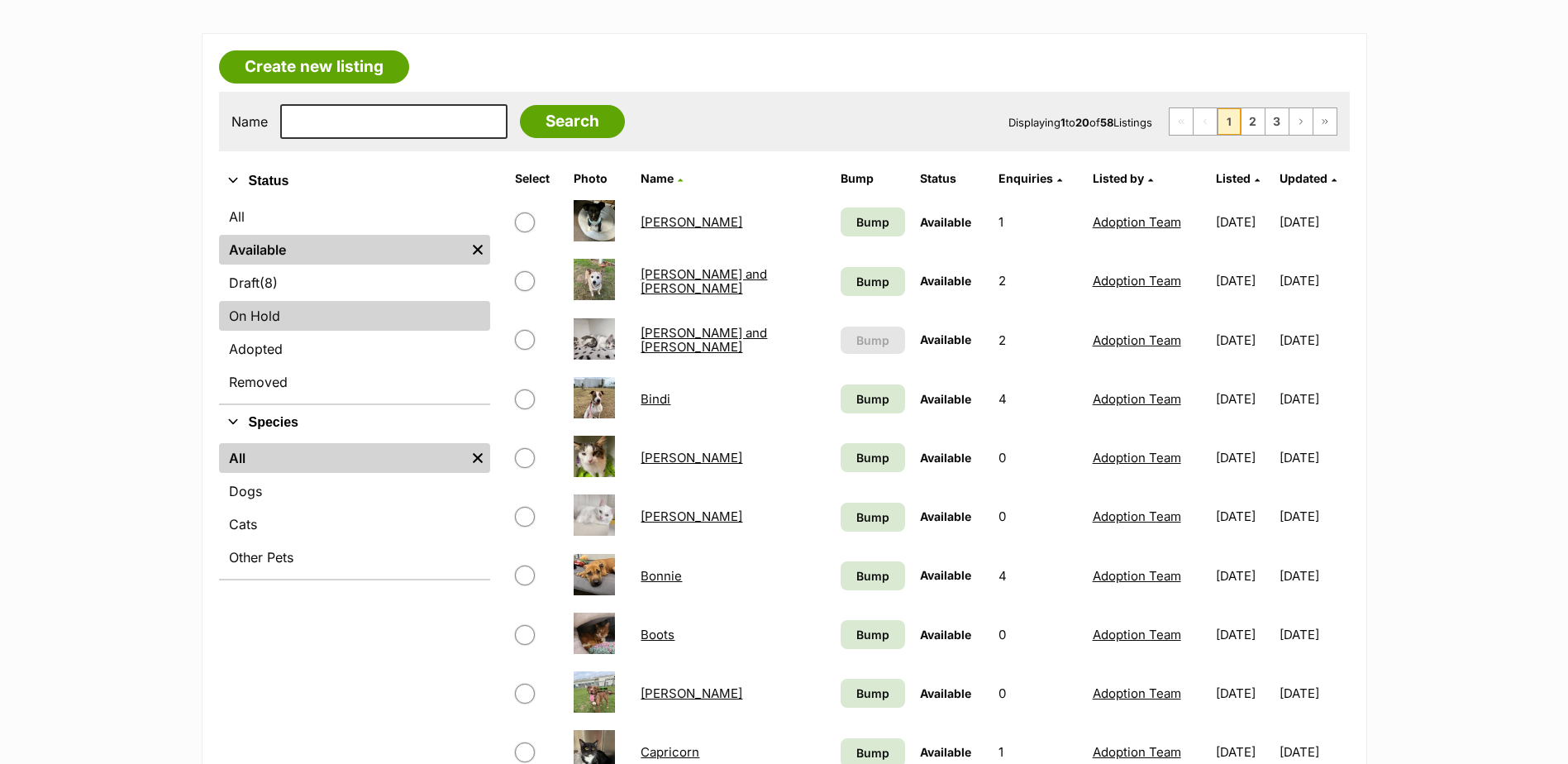
click at [261, 323] on link "On Hold" at bounding box center [355, 316] width 271 height 30
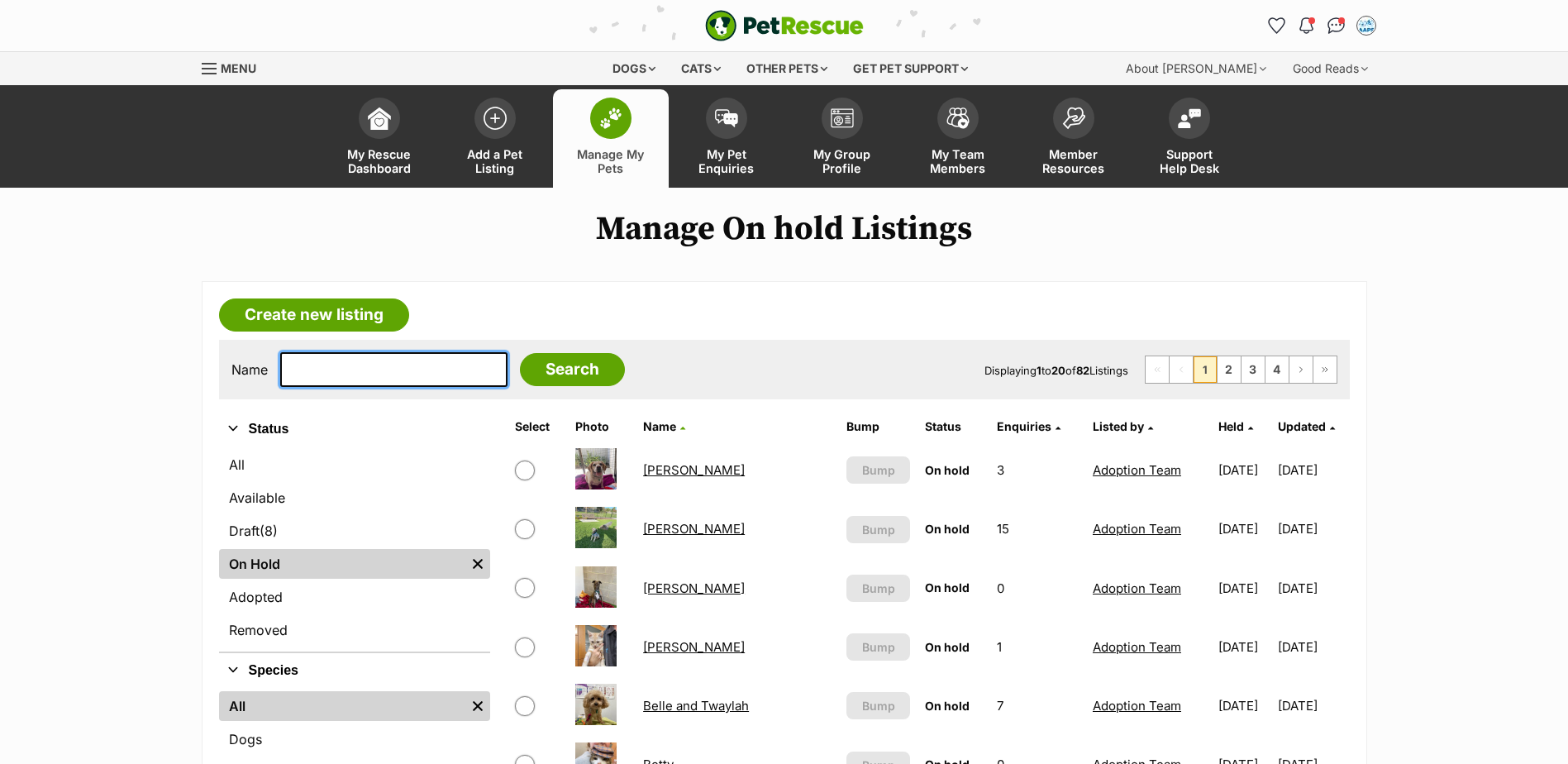
click at [322, 363] on input "text" at bounding box center [394, 369] width 228 height 35
type input "[PERSON_NAME]"
click at [520, 353] on input "Search" at bounding box center [573, 369] width 105 height 33
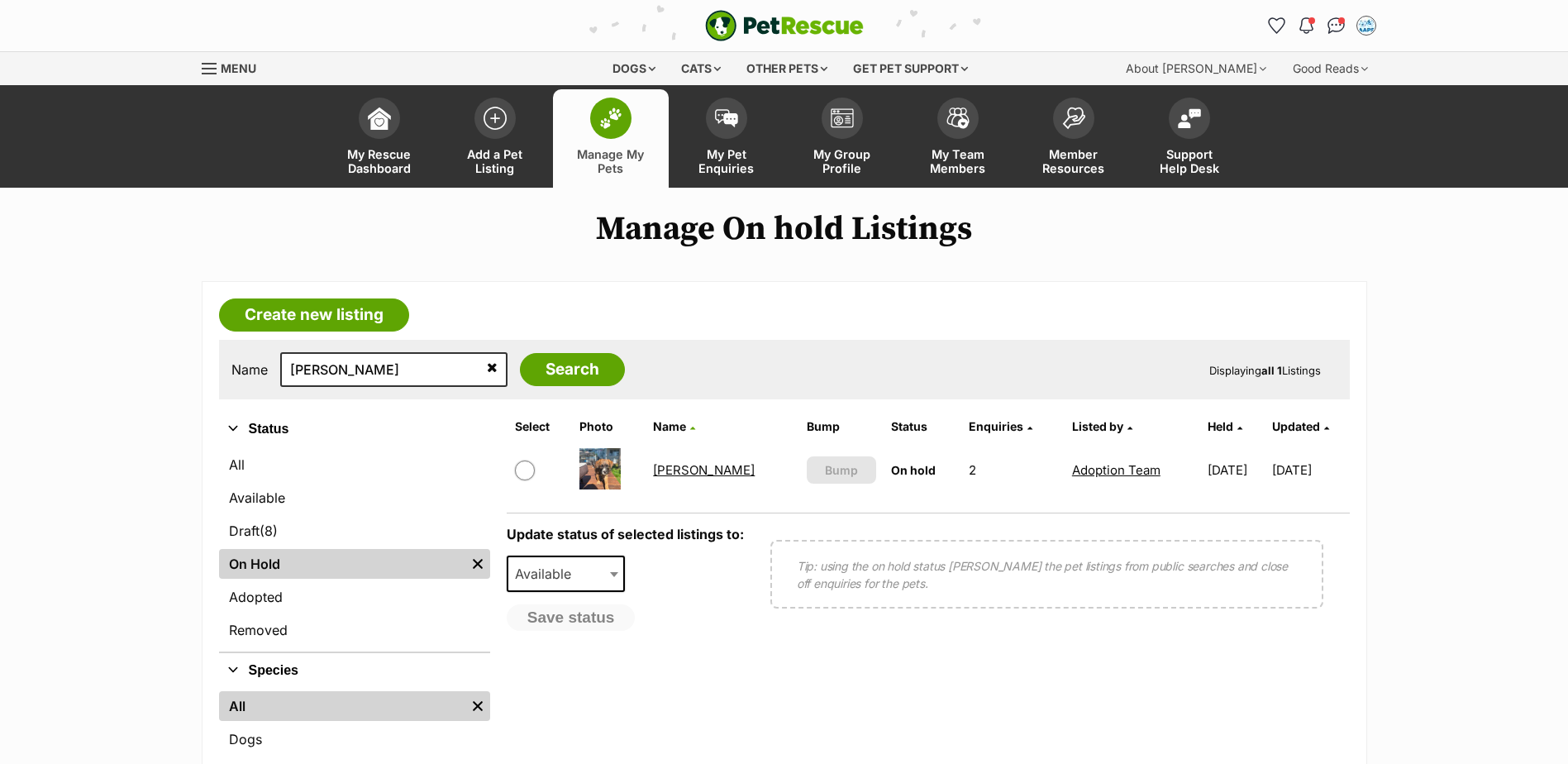
click at [696, 470] on link "[PERSON_NAME]" at bounding box center [704, 470] width 102 height 16
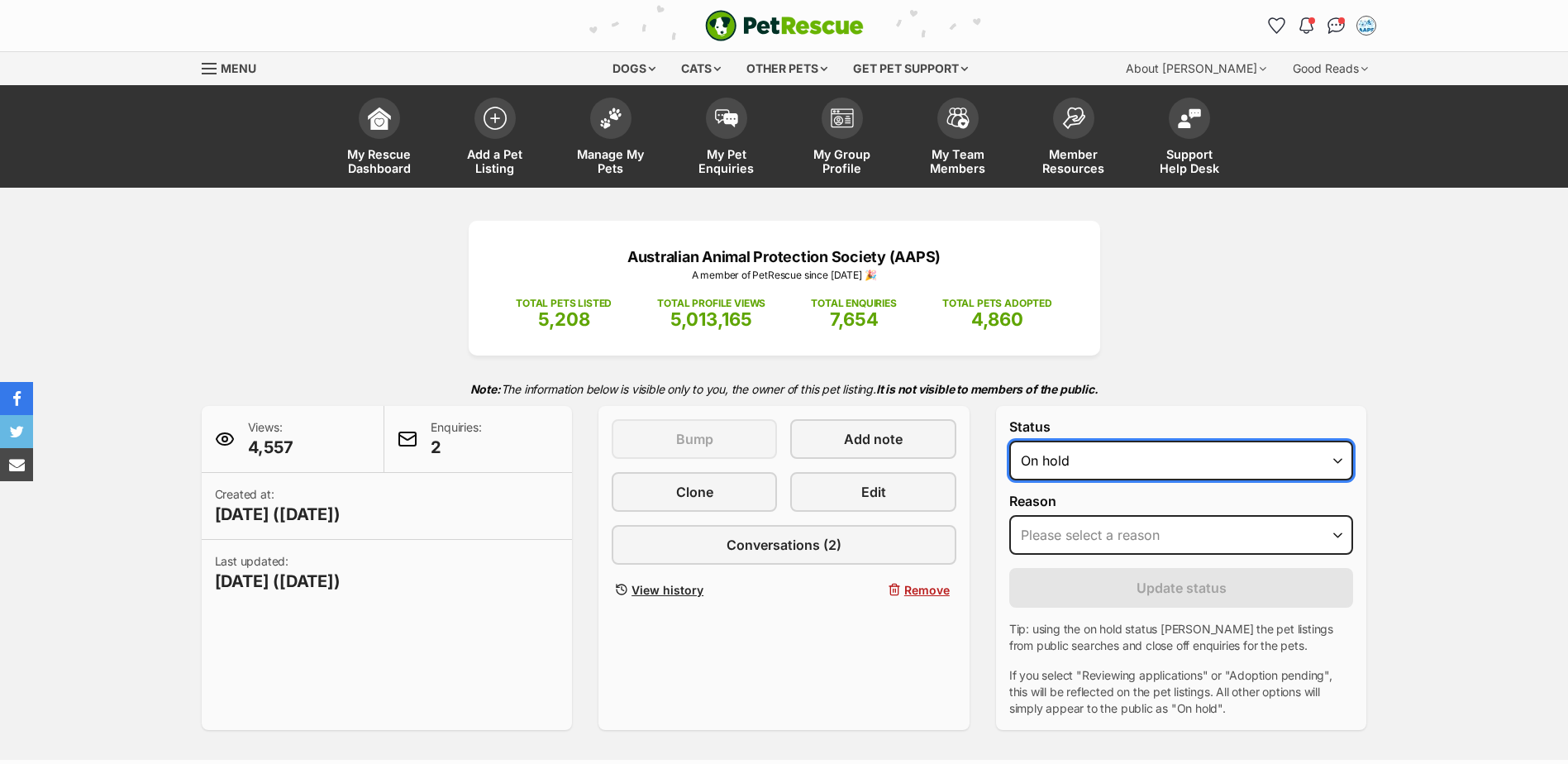
click at [1341, 466] on select "Draft - not available as listing has enquires Available On hold Adopted" at bounding box center [1182, 460] width 345 height 40
click at [1010, 440] on select "Draft - not available as listing has enquires Available On hold Adopted" at bounding box center [1182, 460] width 345 height 40
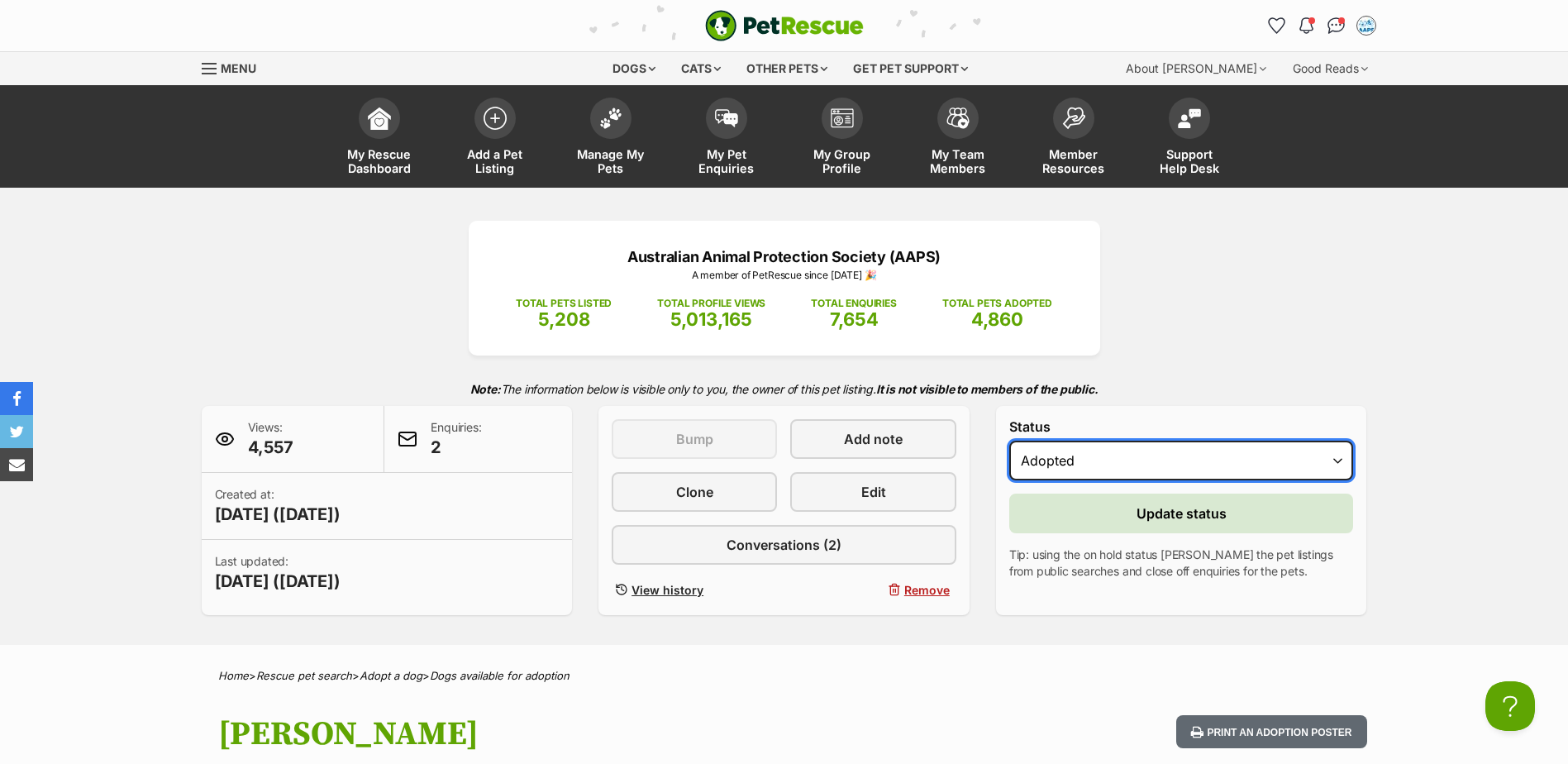
drag, startPoint x: 1344, startPoint y: 461, endPoint x: 1265, endPoint y: 483, distance: 82.0
click at [1344, 461] on select "Draft - not available as listing has enquires Available On hold Adopted" at bounding box center [1182, 460] width 345 height 40
select select "active"
click at [1010, 440] on select "Draft - not available as listing has enquires Available On hold Adopted" at bounding box center [1182, 460] width 345 height 40
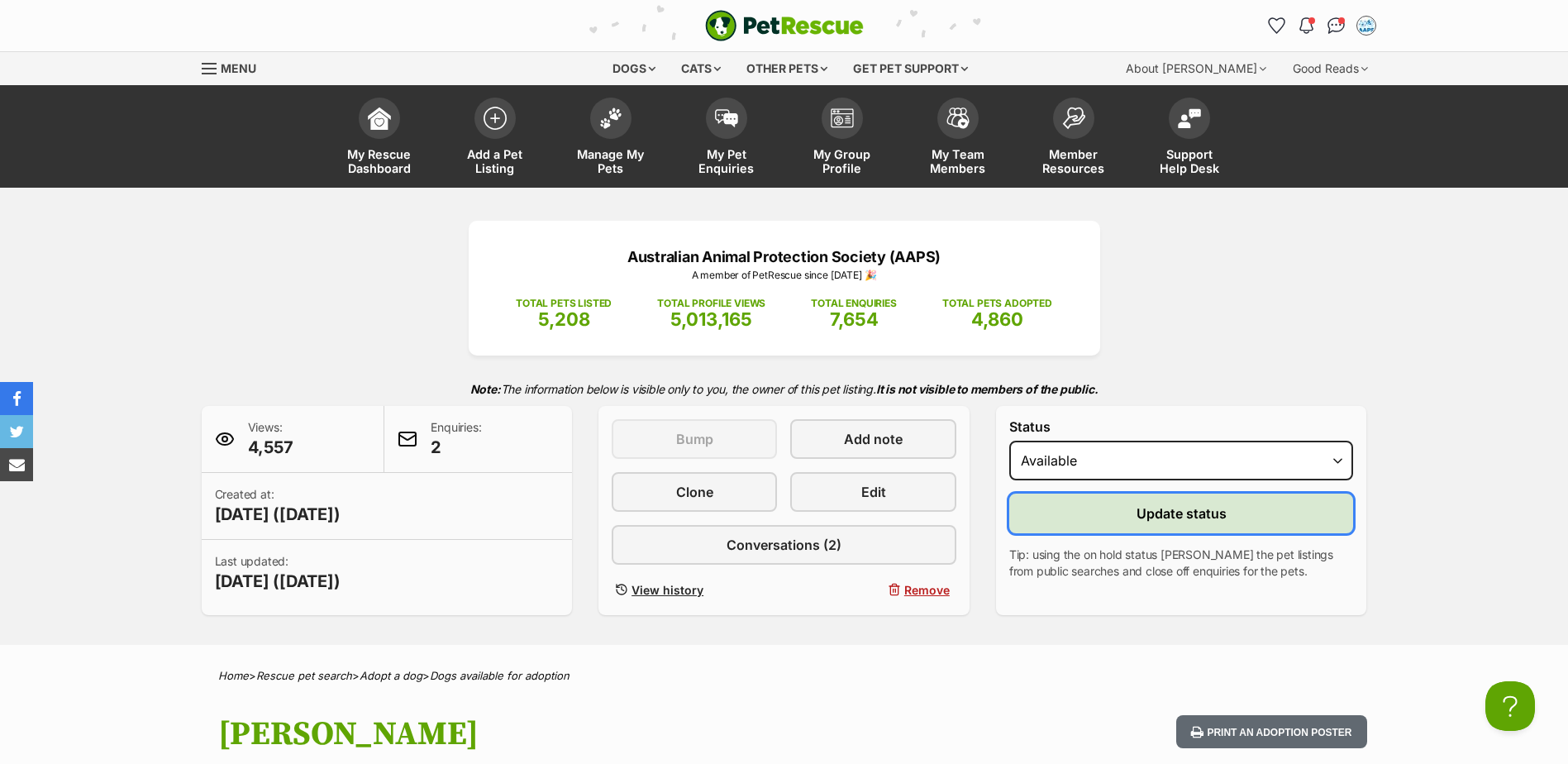
click at [1165, 510] on span "Update status" at bounding box center [1182, 513] width 90 height 19
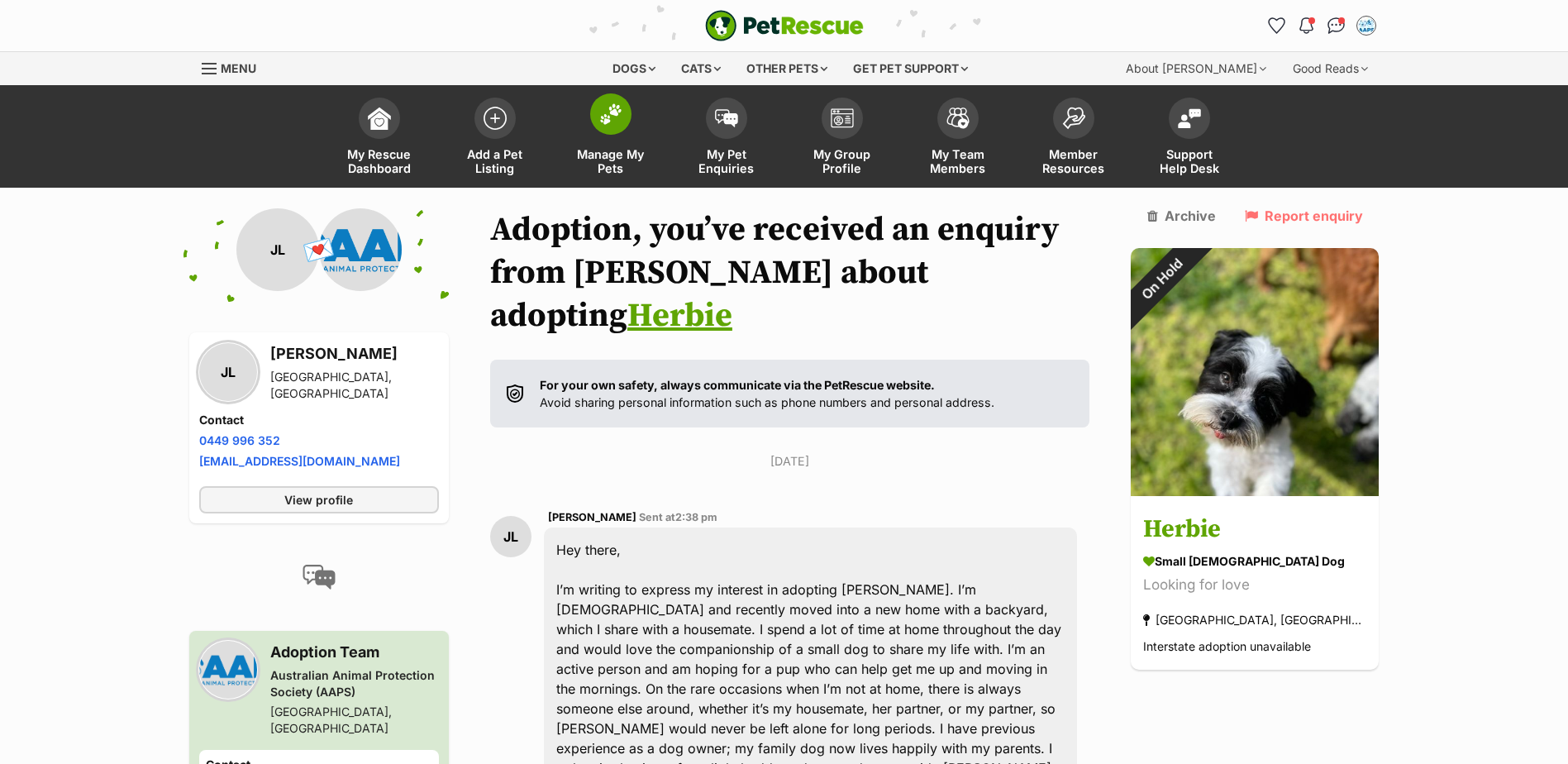
click at [605, 125] on span at bounding box center [611, 113] width 42 height 42
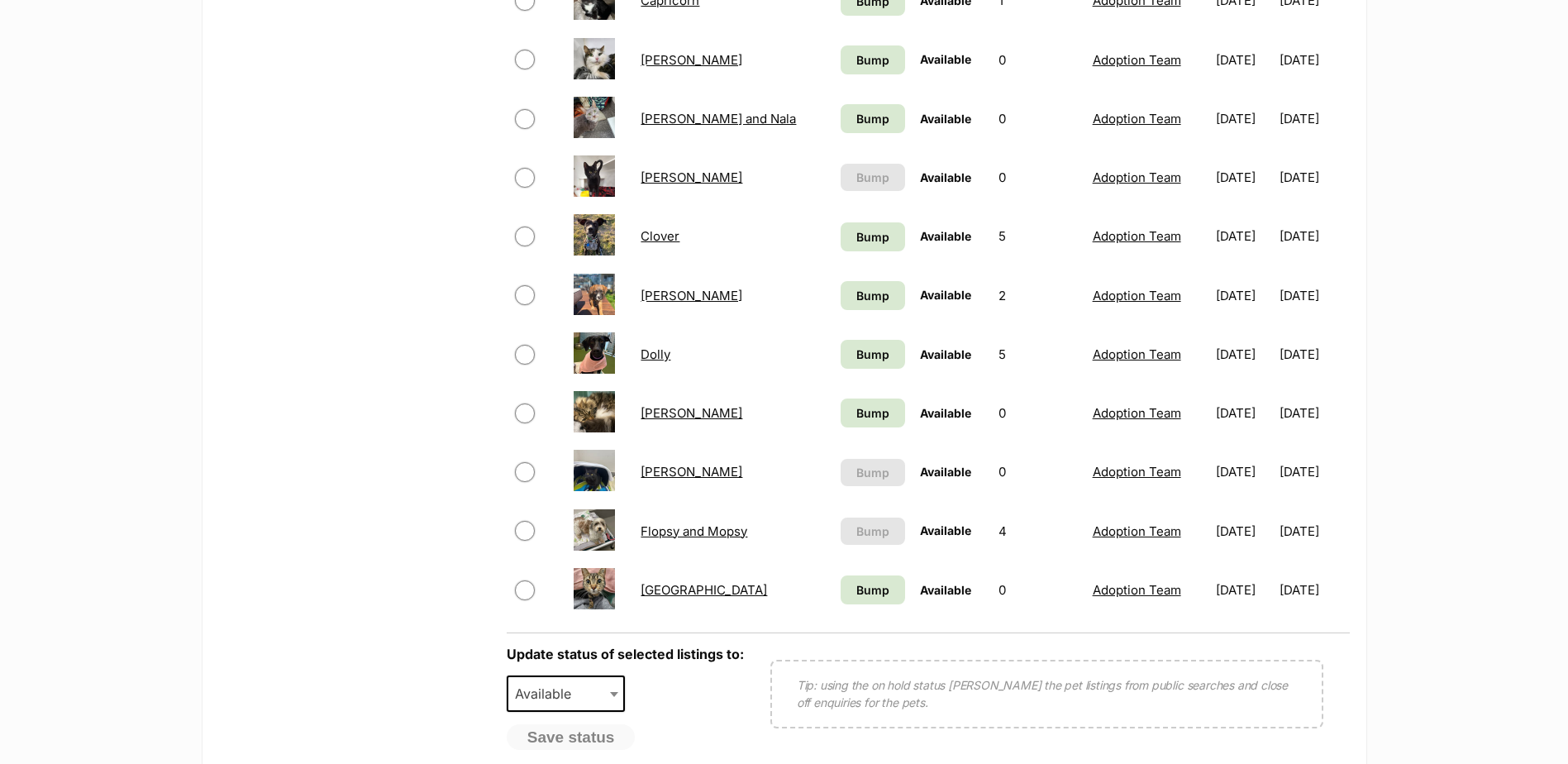
scroll to position [1158, 0]
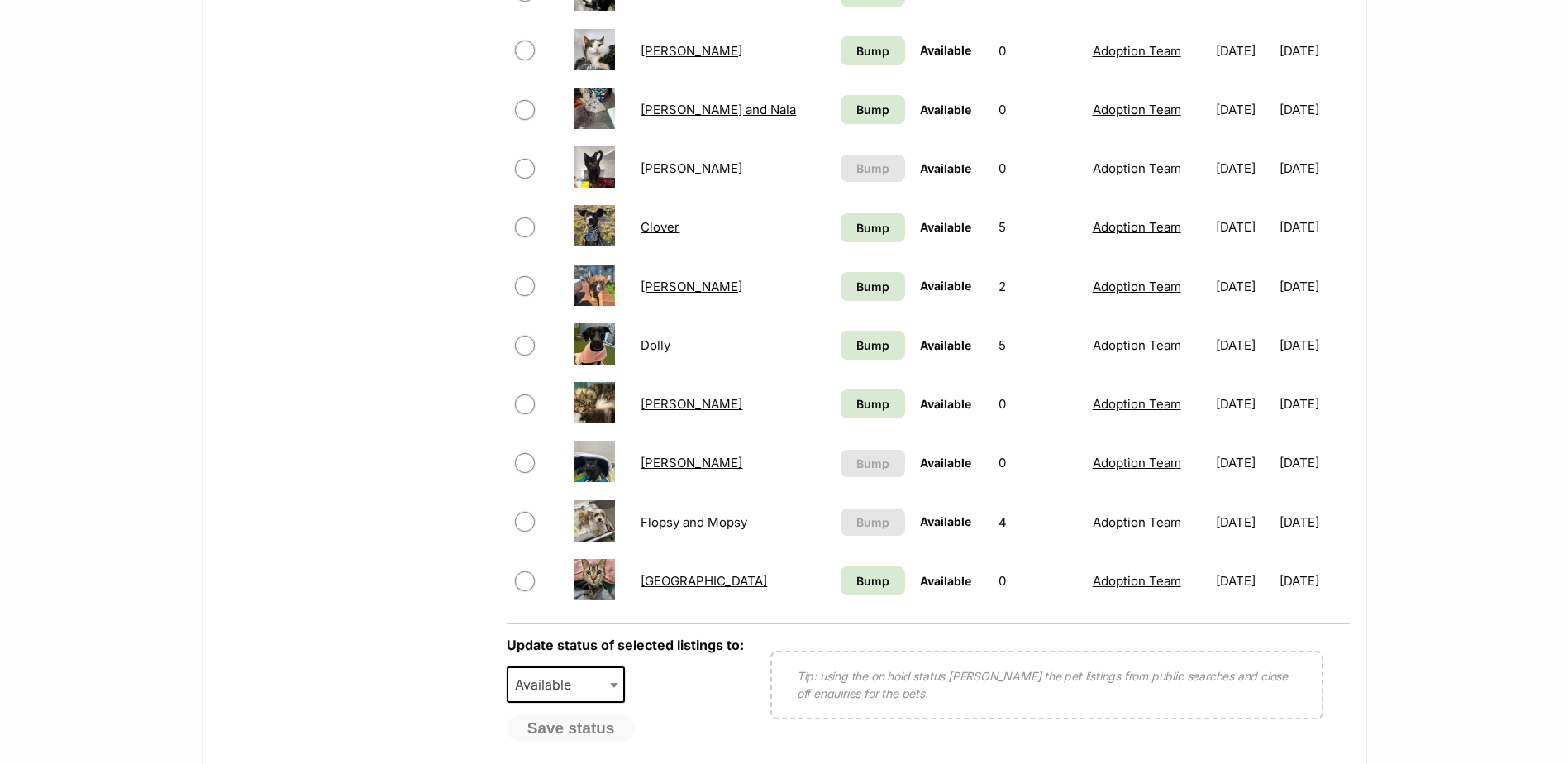
scroll to position [1158, 0]
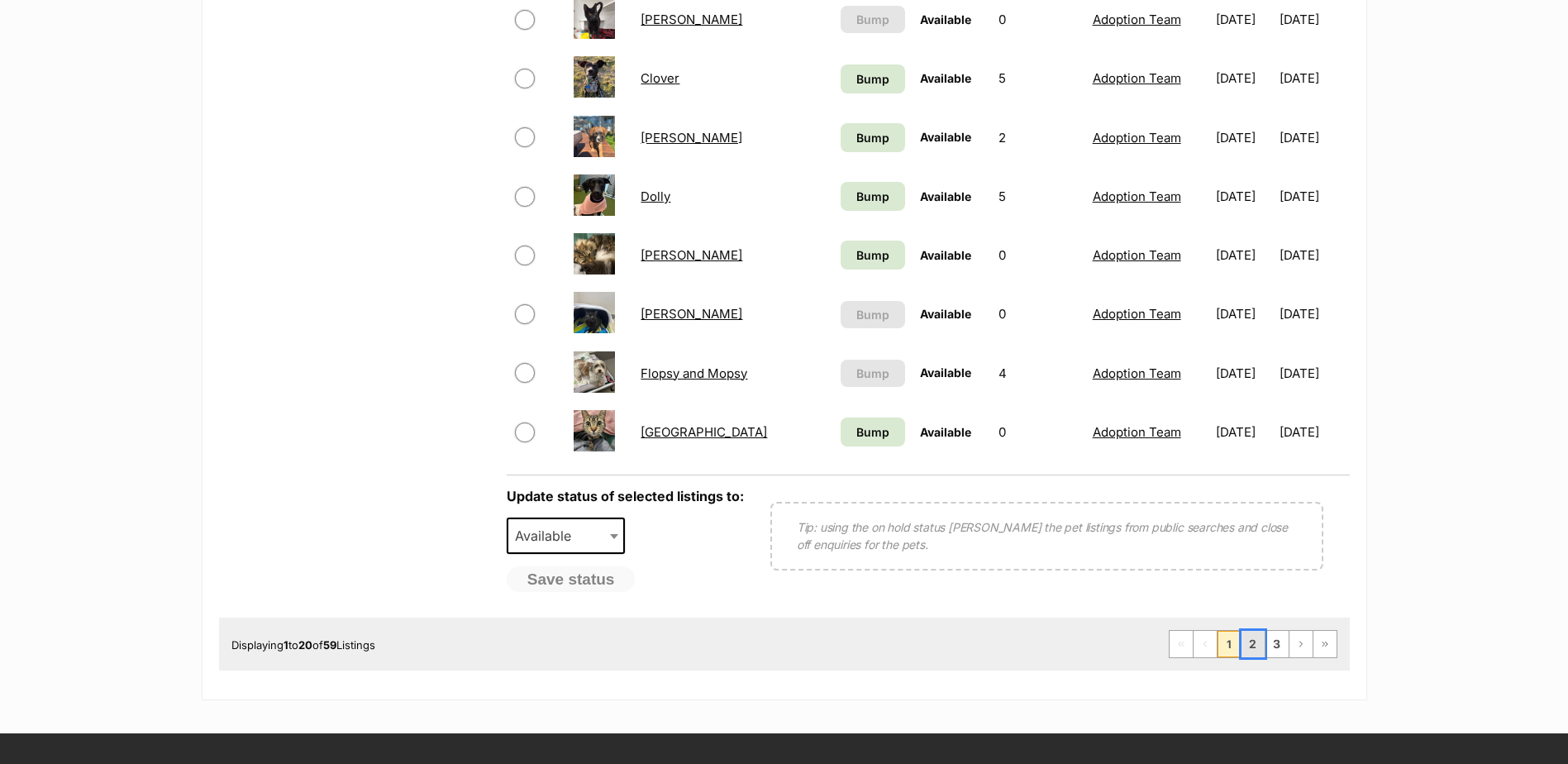
click at [1252, 646] on link "2" at bounding box center [1253, 644] width 23 height 27
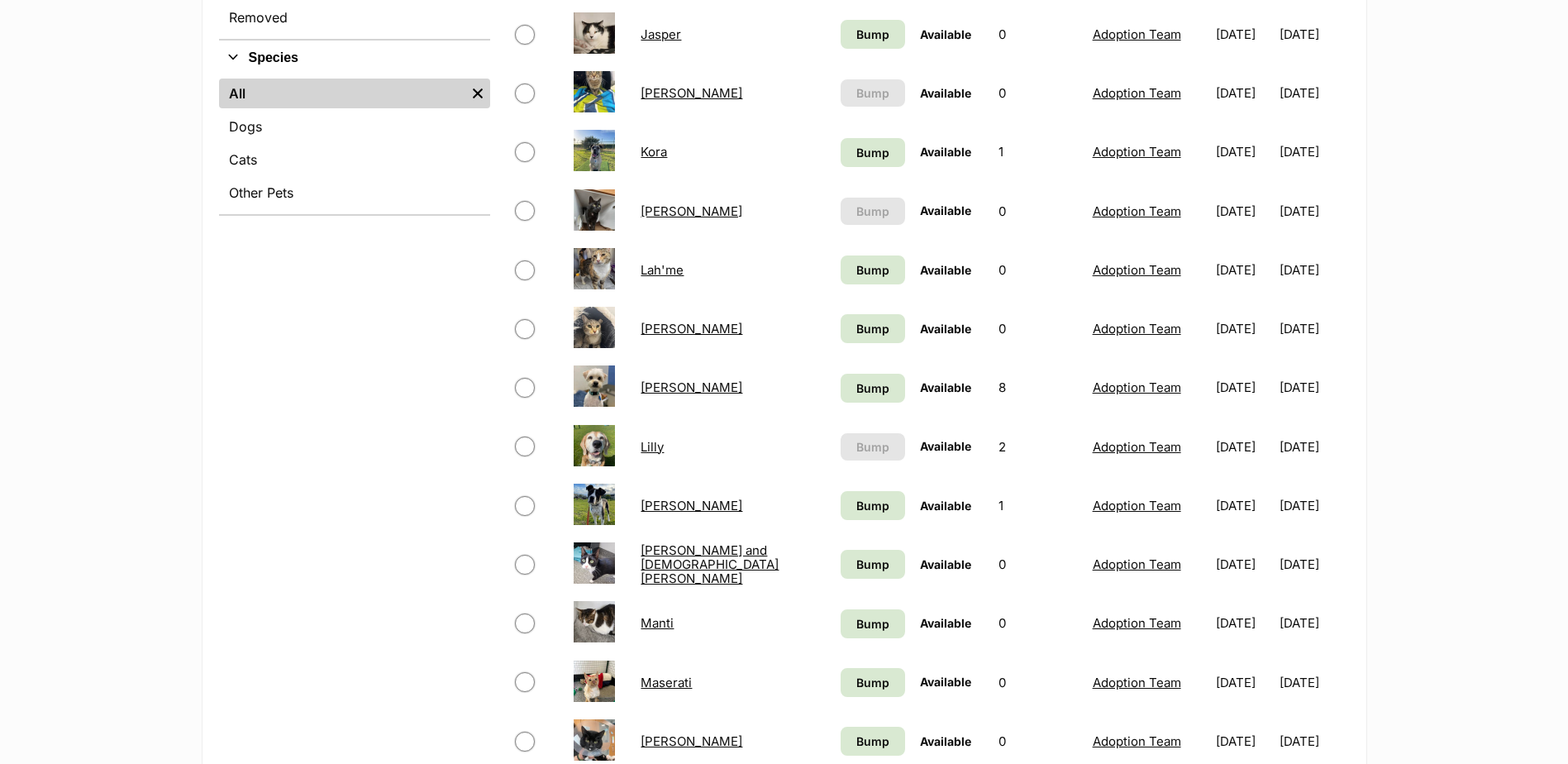
scroll to position [744, 0]
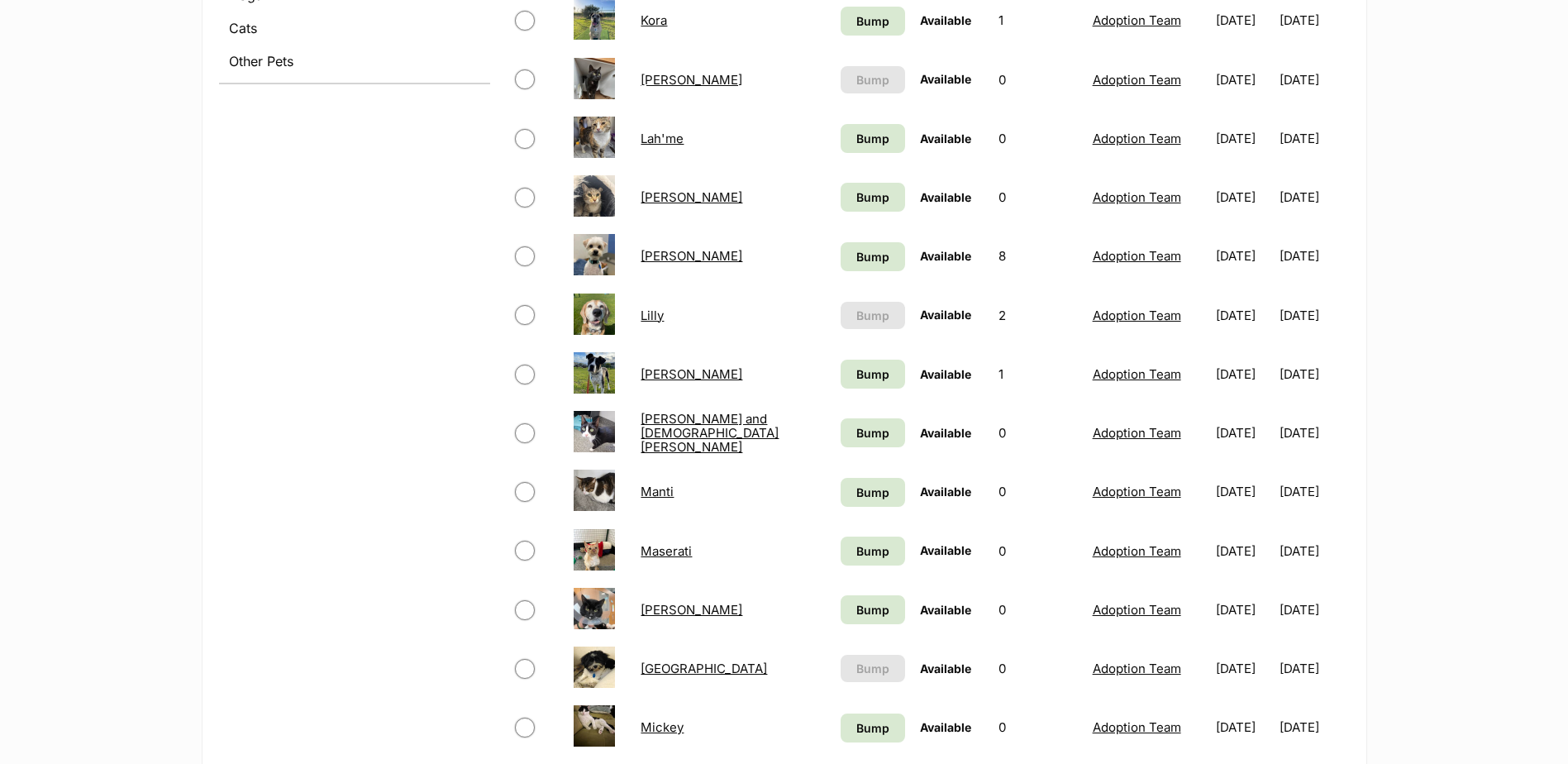
click at [645, 316] on link "Lilly" at bounding box center [652, 316] width 23 height 16
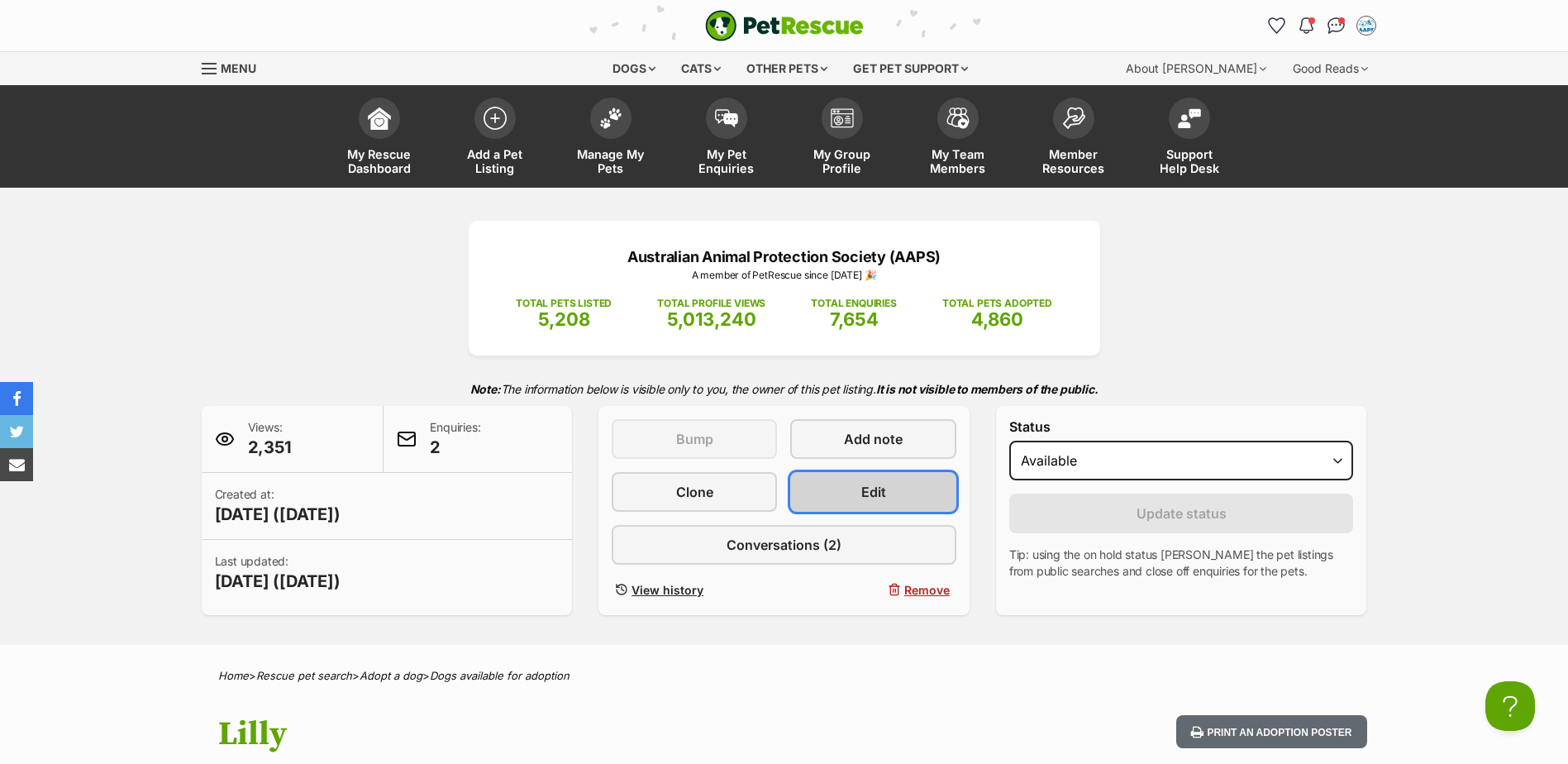
click at [915, 496] on link "Edit" at bounding box center [873, 492] width 166 height 40
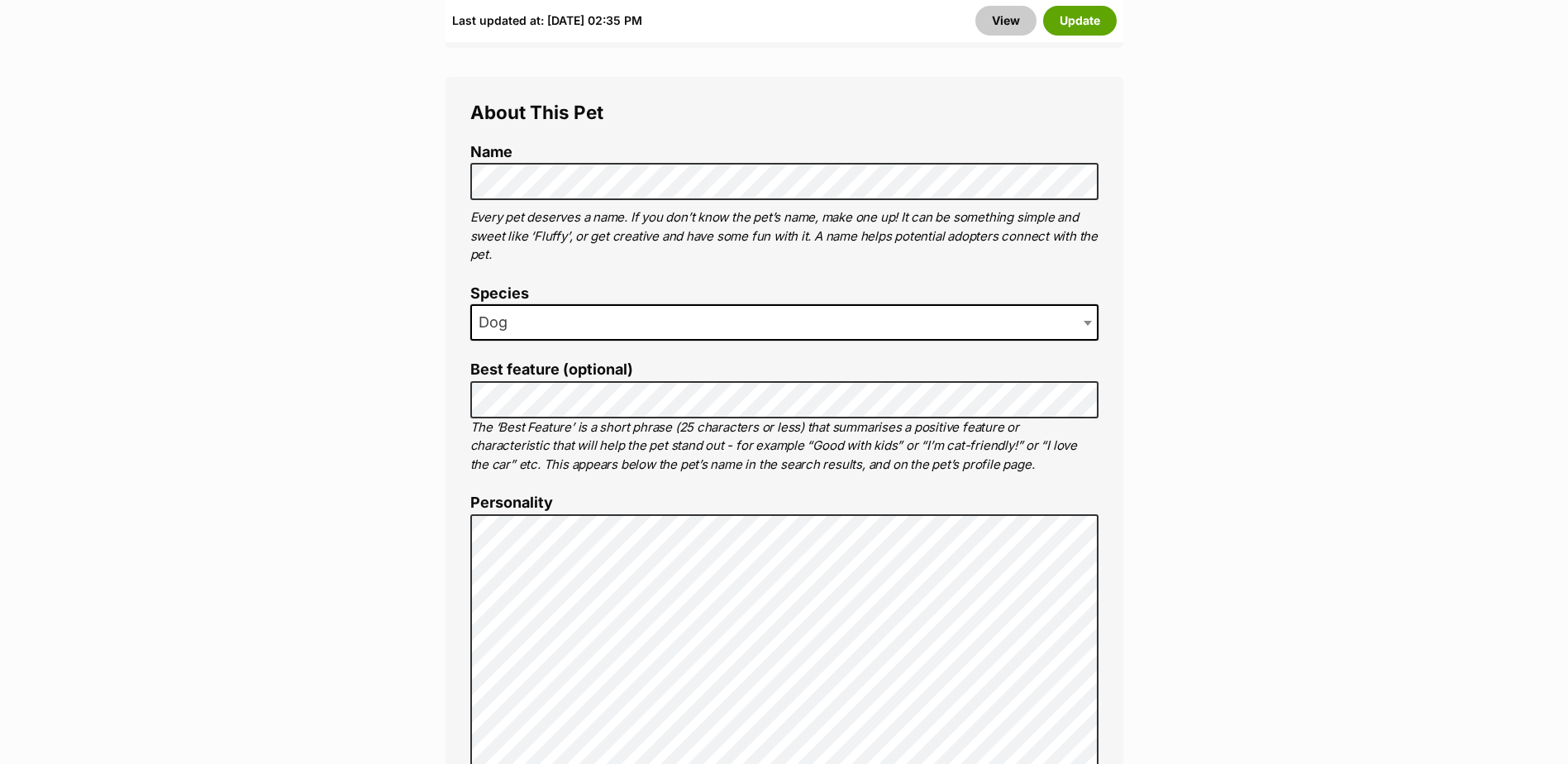
scroll to position [1322, 0]
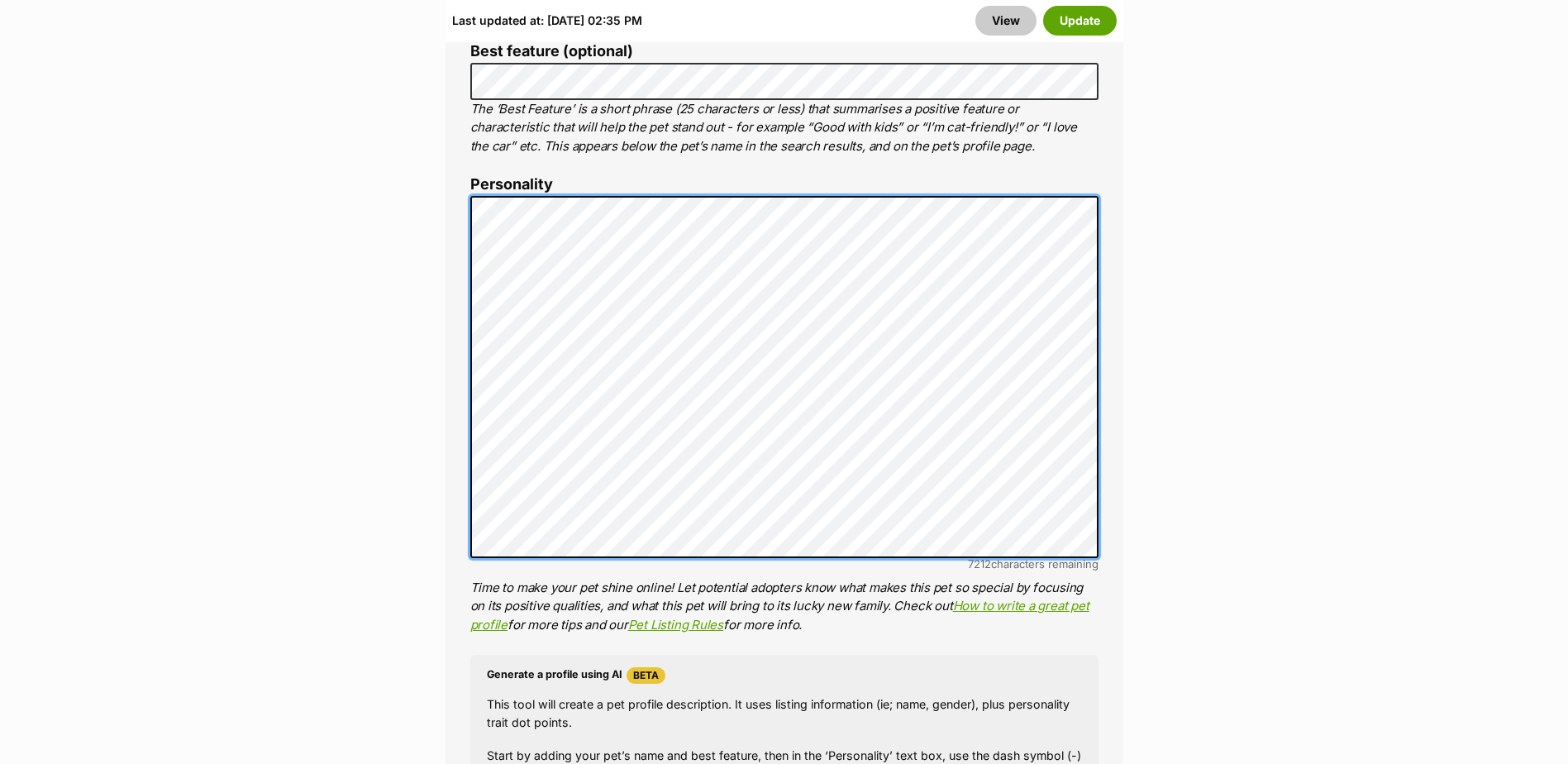
click at [461, 186] on div "About This Pet Name Henlo there, it looks like you might be using the pet name …" at bounding box center [784, 451] width 678 height 1384
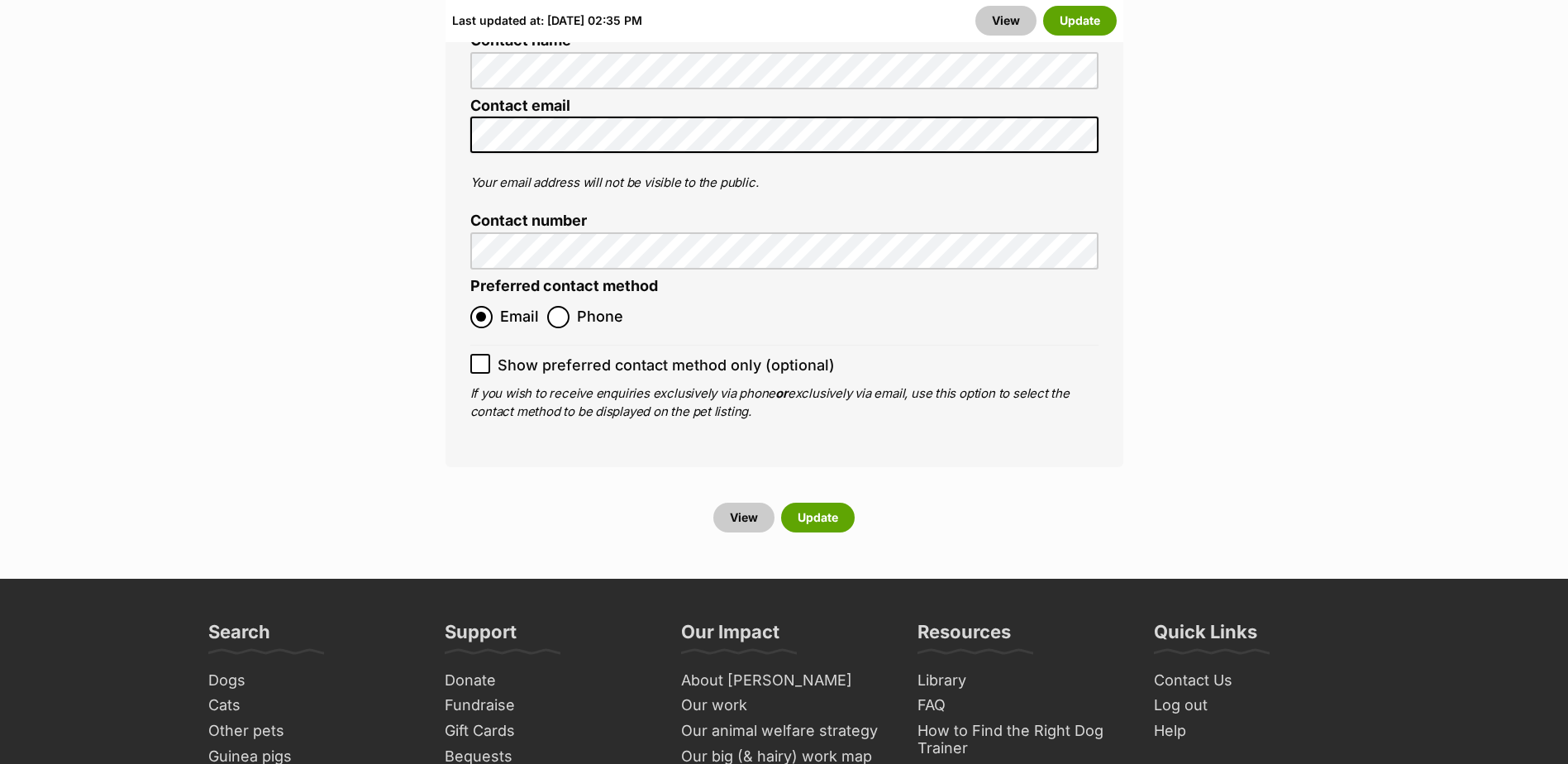
scroll to position [6862, 0]
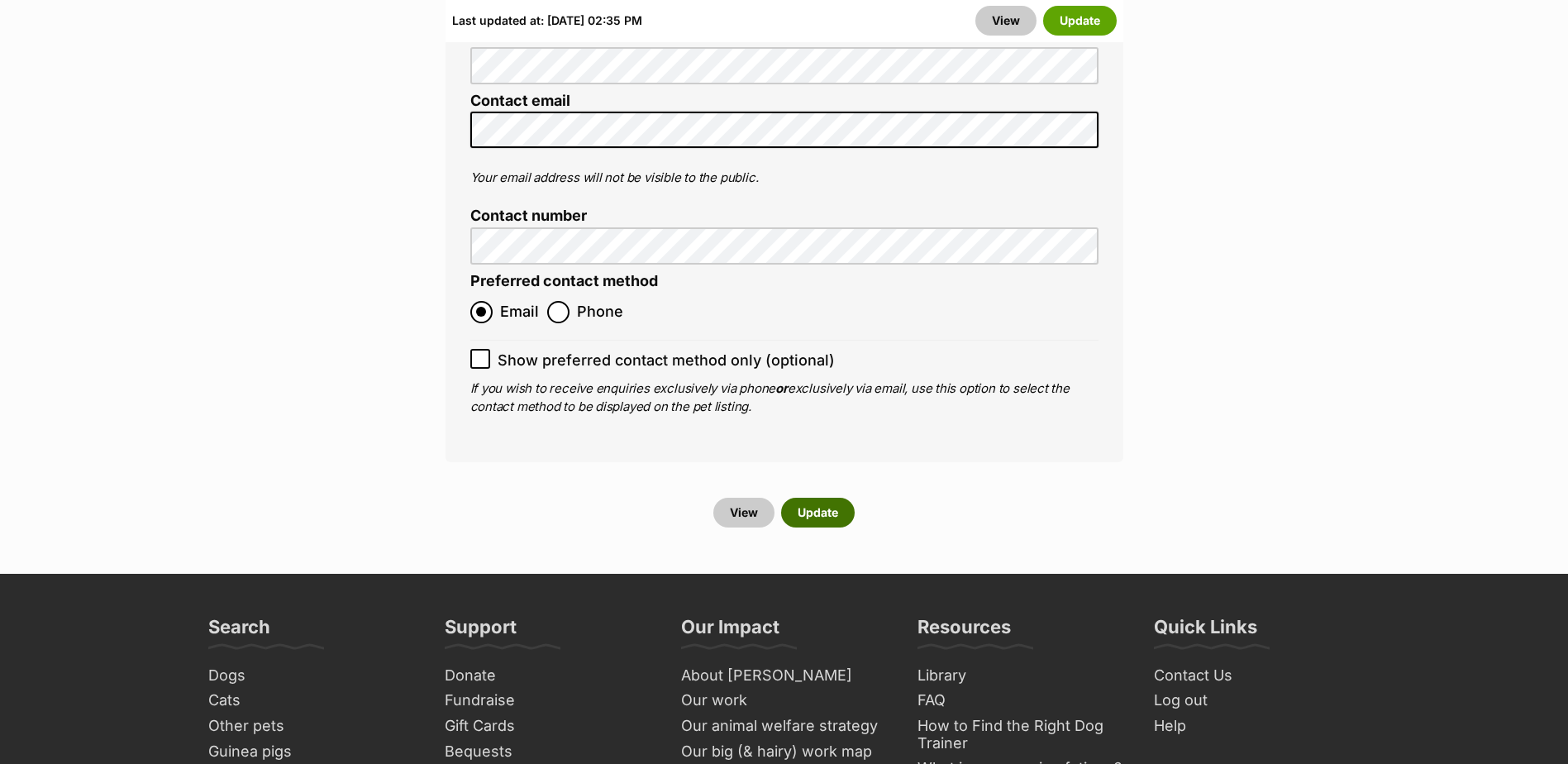
click at [819, 498] on button "Update" at bounding box center [817, 513] width 74 height 30
